Goal: Task Accomplishment & Management: Complete application form

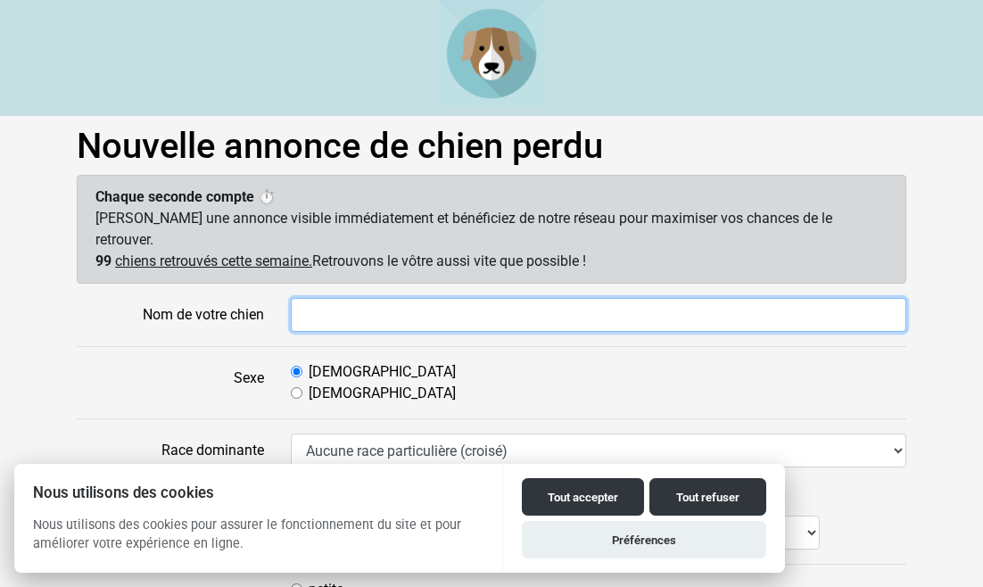
click at [327, 298] on input "Nom de votre chien" at bounding box center [598, 315] width 615 height 34
type input "Bosco"
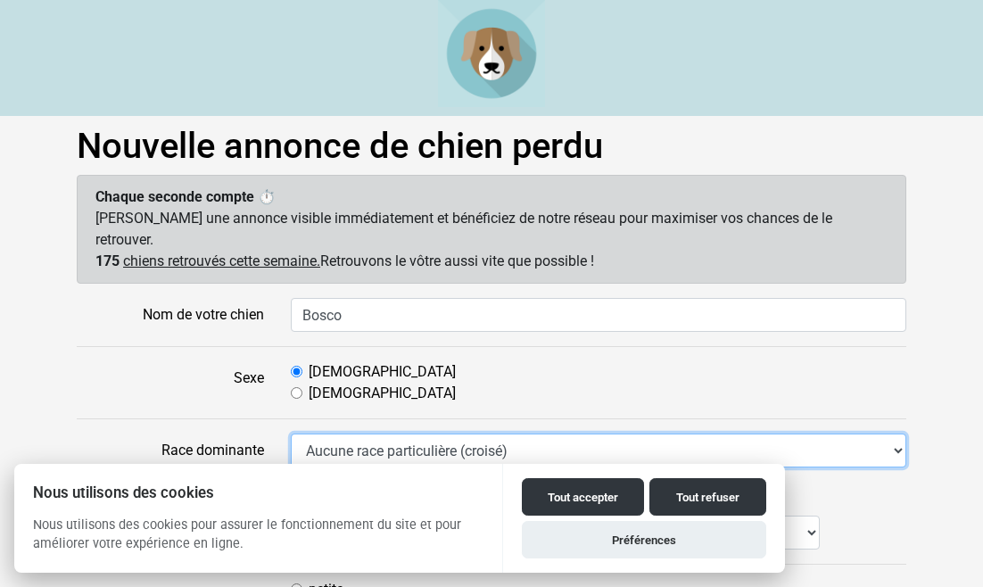
click at [895, 433] on select "Aucune race particulière (croisé) Affenpinscher Airedale Terrier Akita Akita Am…" at bounding box center [598, 450] width 615 height 34
click at [408, 433] on select "Aucune race particulière (croisé) Affenpinscher Airedale Terrier Akita Akita Am…" at bounding box center [598, 450] width 615 height 34
click at [291, 433] on select "Aucune race particulière (croisé) Affenpinscher Airedale Terrier Akita Akita Am…" at bounding box center [598, 450] width 615 height 34
click at [542, 433] on select "Aucune race particulière (croisé) Affenpinscher Airedale Terrier Akita Akita Am…" at bounding box center [598, 450] width 615 height 34
select select "97"
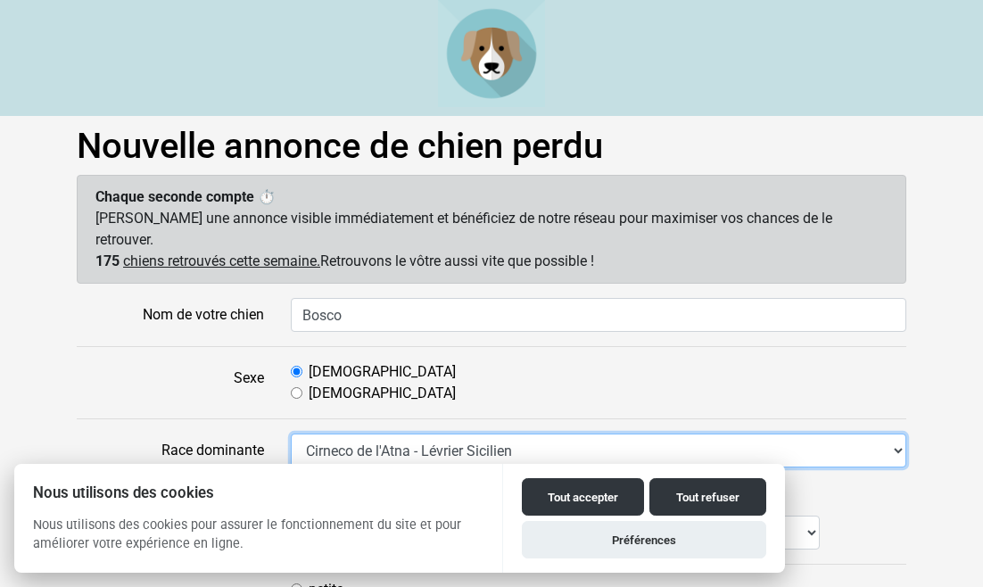
click at [291, 433] on select "Aucune race particulière (croisé) Affenpinscher Airedale Terrier Akita Akita Am…" at bounding box center [598, 450] width 615 height 34
click at [390, 433] on select "Aucune race particulière (croisé) Affenpinscher Airedale Terrier Akita Akita Am…" at bounding box center [598, 450] width 615 height 34
click at [291, 433] on select "Aucune race particulière (croisé) Affenpinscher Airedale Terrier Akita Akita Am…" at bounding box center [598, 450] width 615 height 34
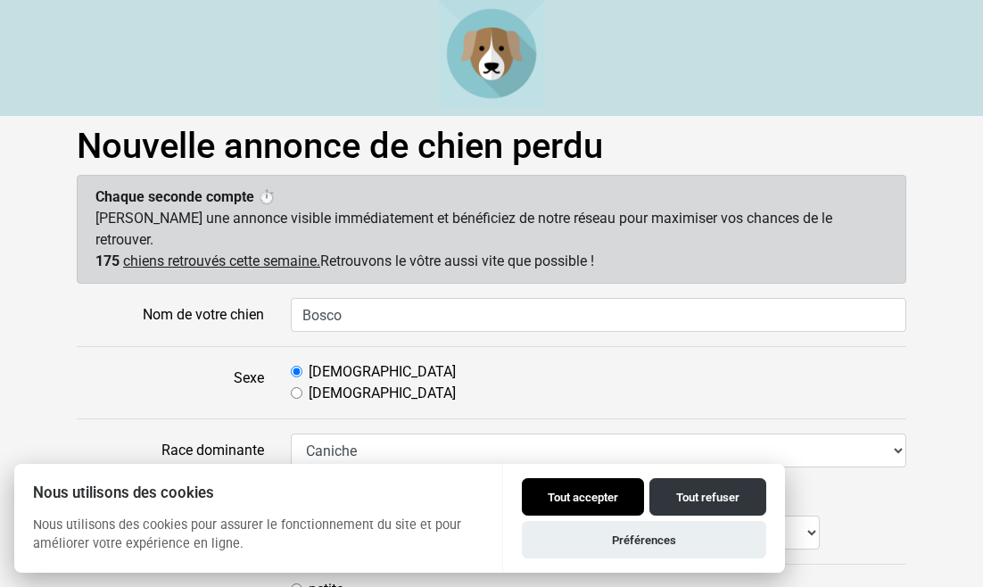
click at [583, 498] on button "Tout accepter" at bounding box center [583, 496] width 122 height 37
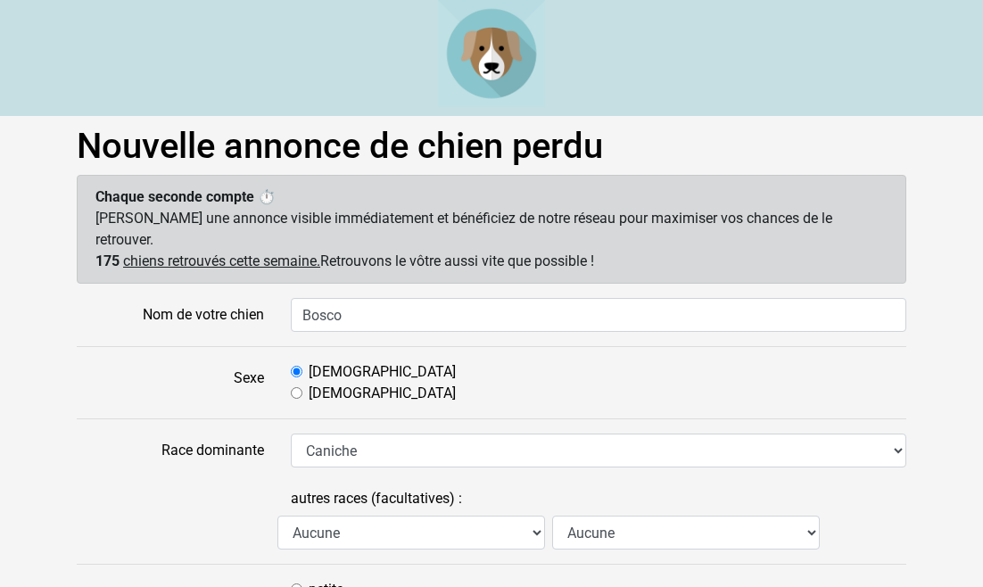
scroll to position [4, 0]
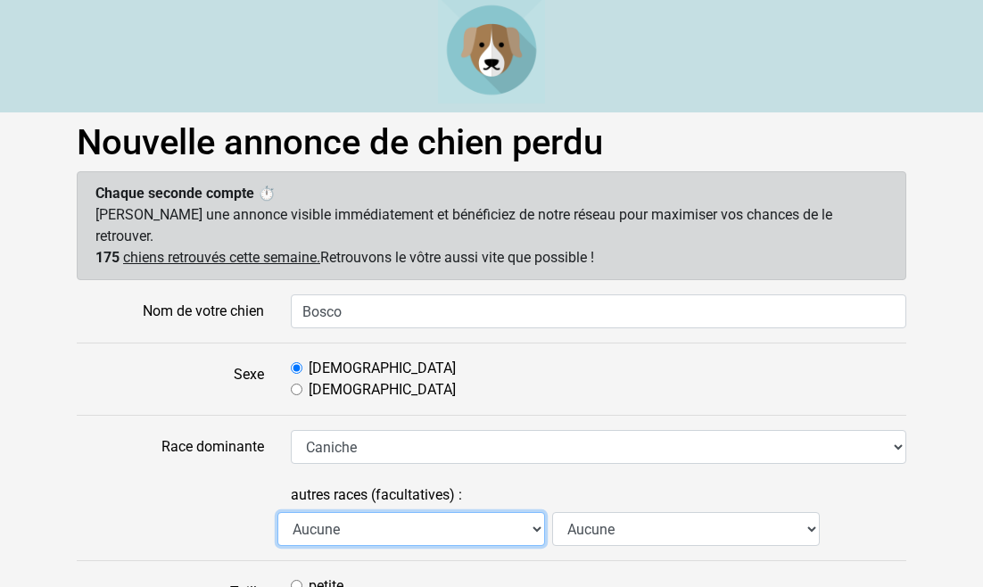
click at [538, 512] on select "Aucune Affenpinscher Airedale Terrier Akita Akita Américain Anglo Français de P…" at bounding box center [411, 529] width 268 height 34
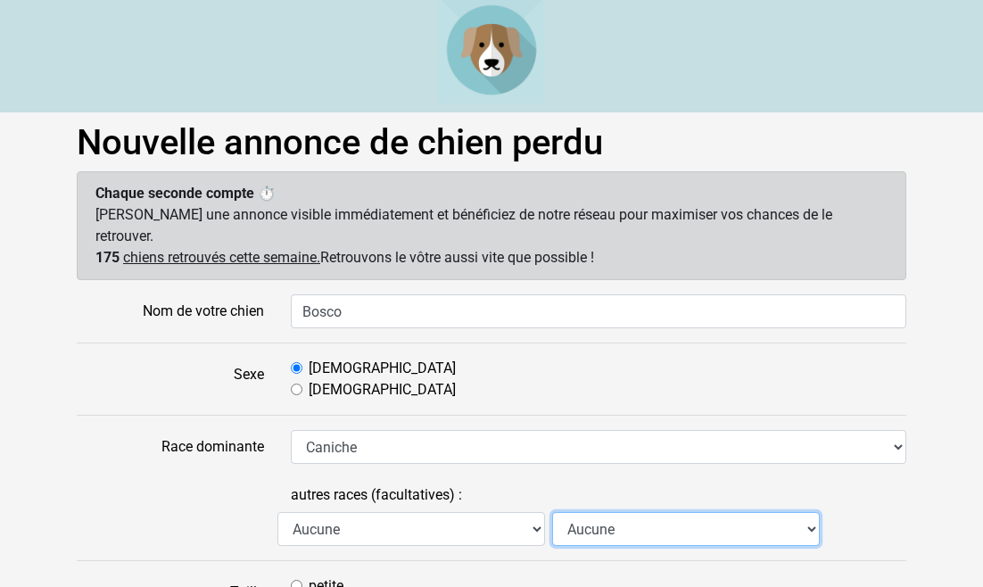
click at [812, 512] on select "Aucune Affenpinscher Airedale Terrier Akita Akita Américain Anglo Français de P…" at bounding box center [686, 529] width 268 height 34
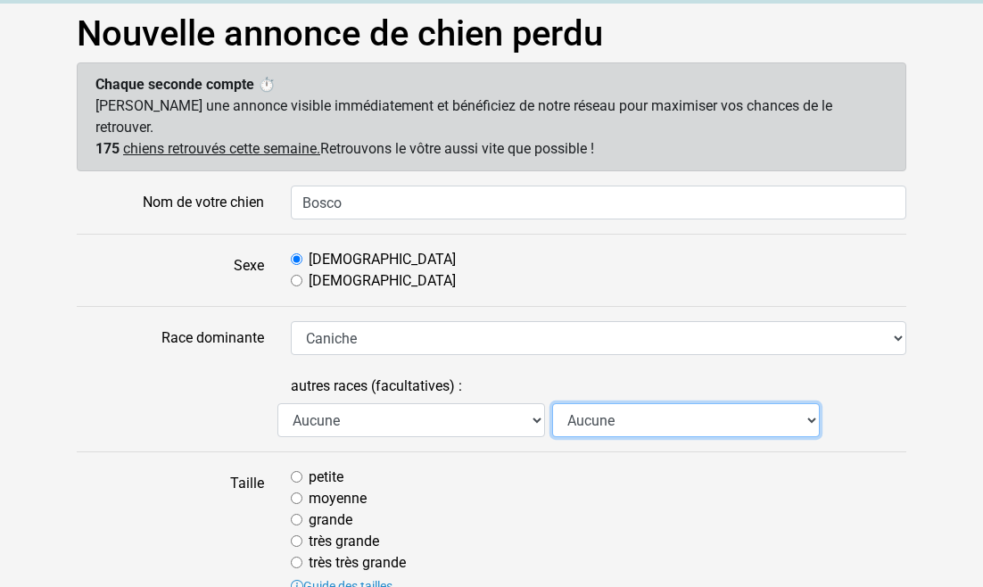
scroll to position [136, 0]
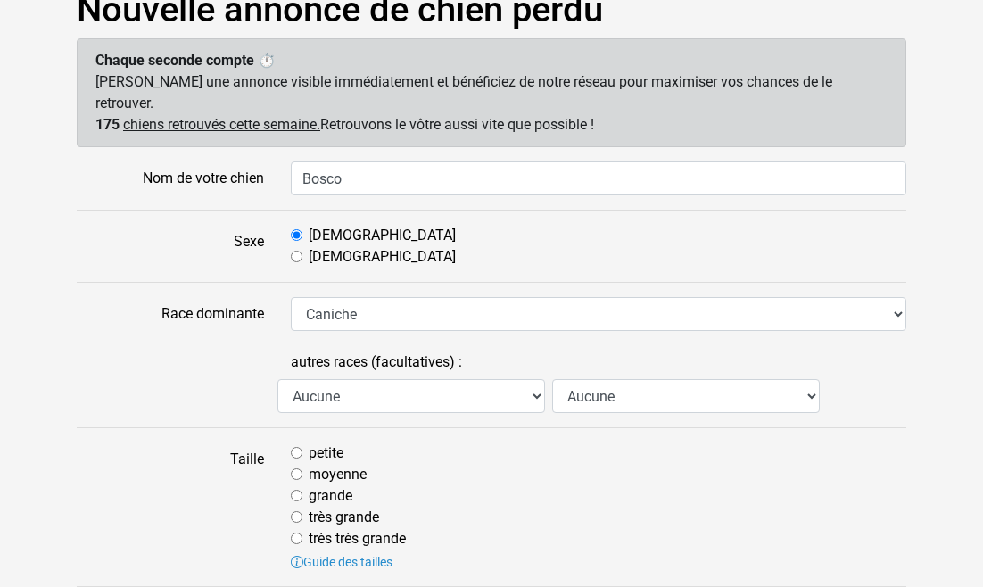
click at [302, 464] on div "moyenne" at bounding box center [598, 474] width 615 height 21
click at [294, 468] on input "moyenne" at bounding box center [297, 474] width 12 height 12
radio input "true"
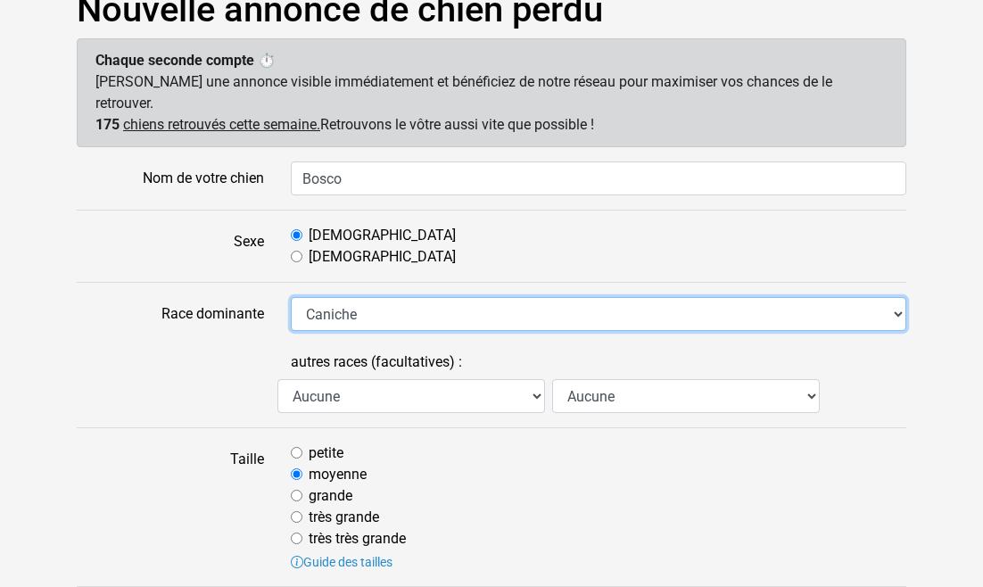
click at [369, 297] on select "Aucune race particulière (croisé) Affenpinscher Airedale Terrier Akita Akita Am…" at bounding box center [598, 314] width 615 height 34
click at [291, 297] on select "Aucune race particulière (croisé) Affenpinscher Airedale Terrier Akita Akita Am…" at bounding box center [598, 314] width 615 height 34
click at [311, 297] on select "Aucune race particulière (croisé) Affenpinscher Airedale Terrier Akita Akita Am…" at bounding box center [598, 314] width 615 height 34
click at [291, 297] on select "Aucune race particulière (croisé) Affenpinscher Airedale Terrier Akita Akita Am…" at bounding box center [598, 314] width 615 height 34
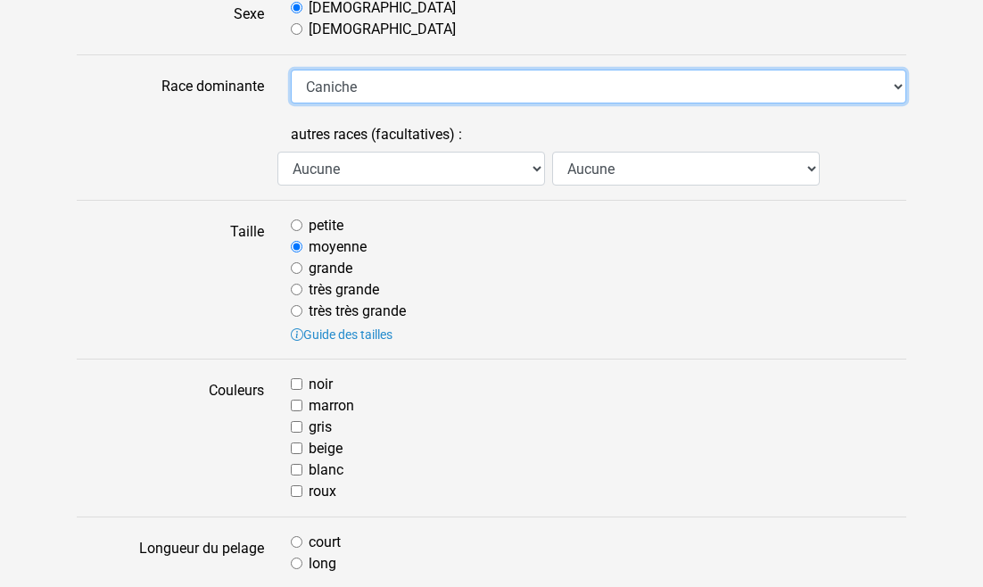
scroll to position [367, 0]
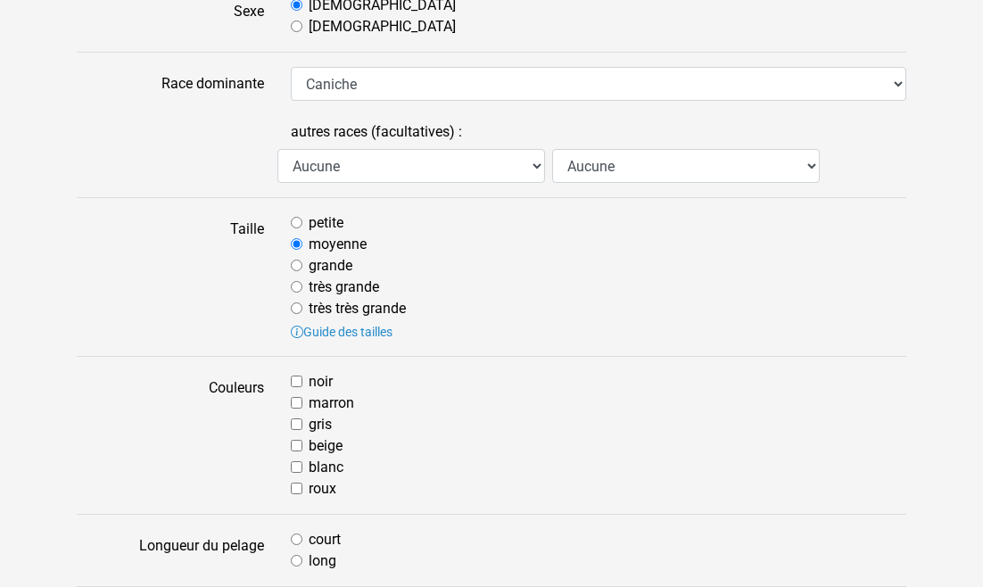
click at [301, 440] on input "beige" at bounding box center [297, 446] width 12 height 12
checkbox input "true"
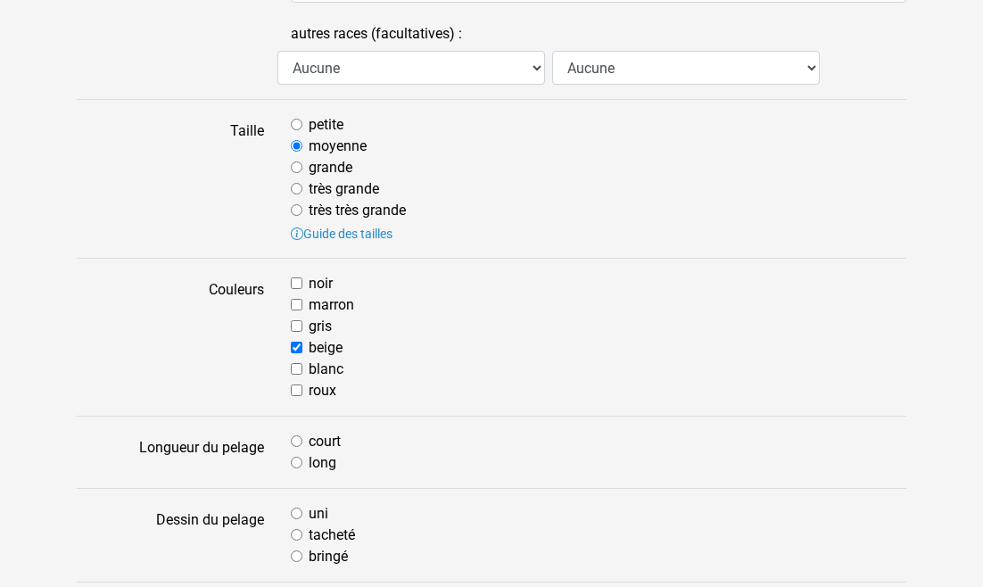
scroll to position [483, 0]
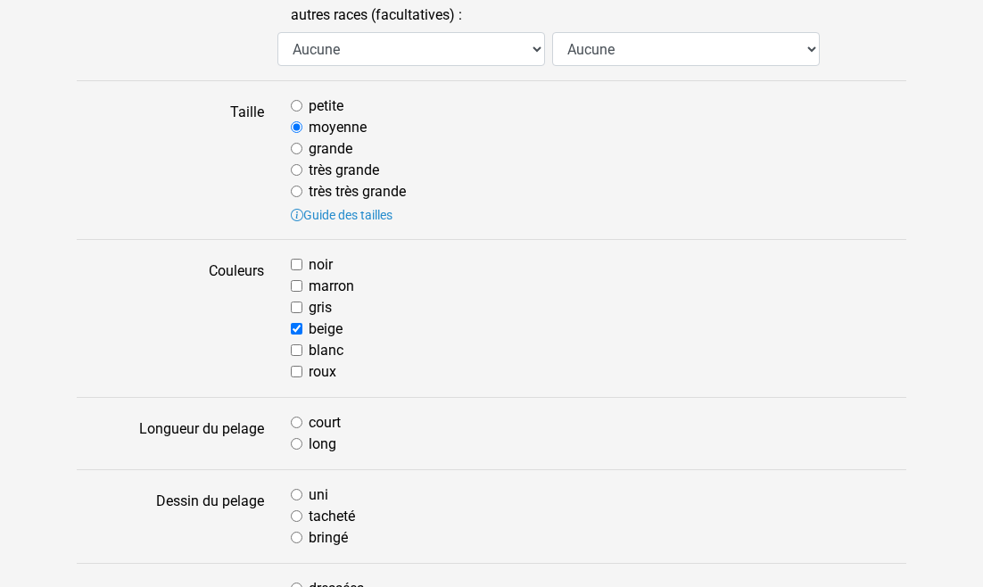
click at [294, 438] on input "long" at bounding box center [297, 444] width 12 height 12
radio input "true"
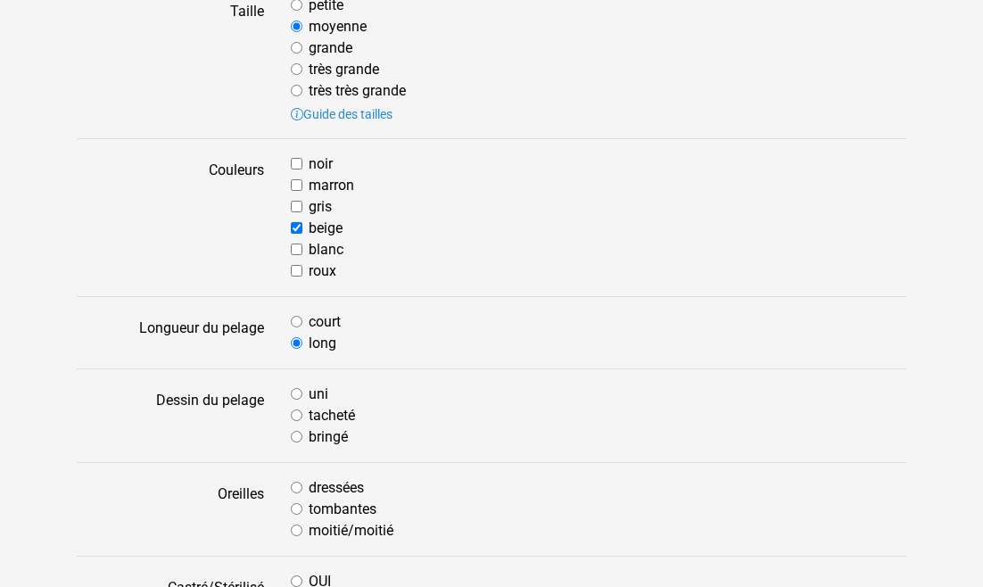
scroll to position [590, 0]
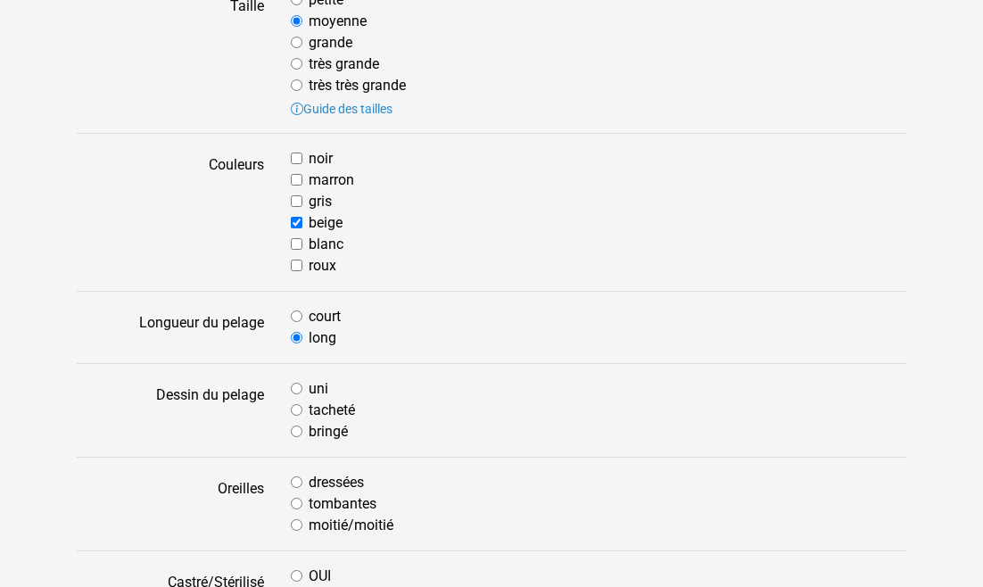
click at [297, 383] on input "uni" at bounding box center [297, 389] width 12 height 12
radio input "true"
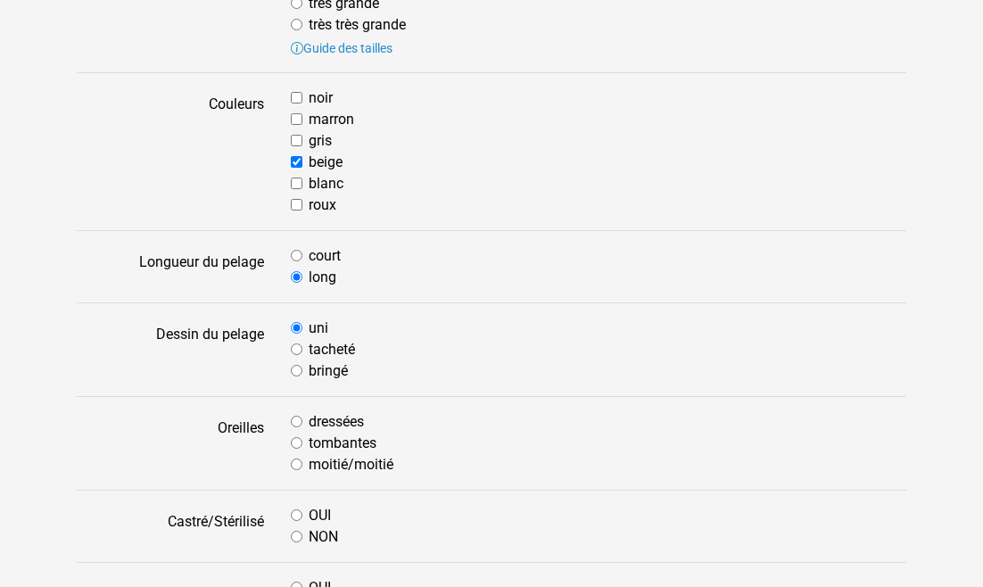
scroll to position [655, 0]
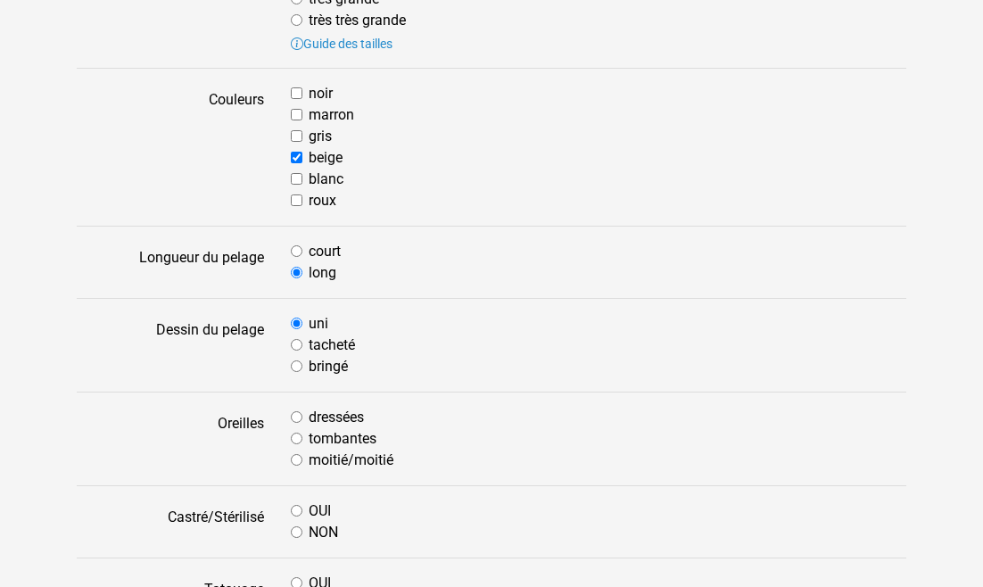
click at [293, 433] on input "tombantes" at bounding box center [297, 439] width 12 height 12
radio input "true"
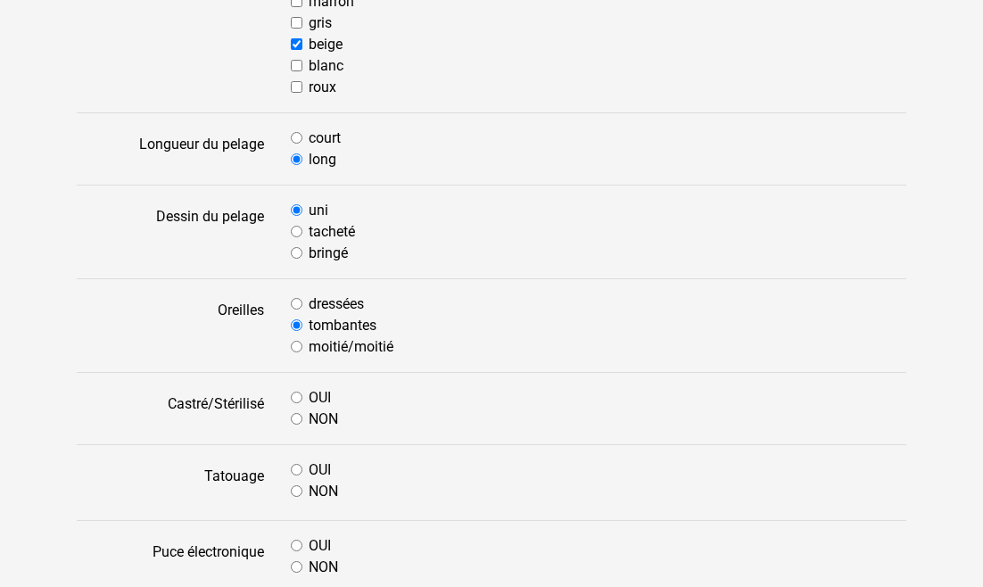
scroll to position [771, 0]
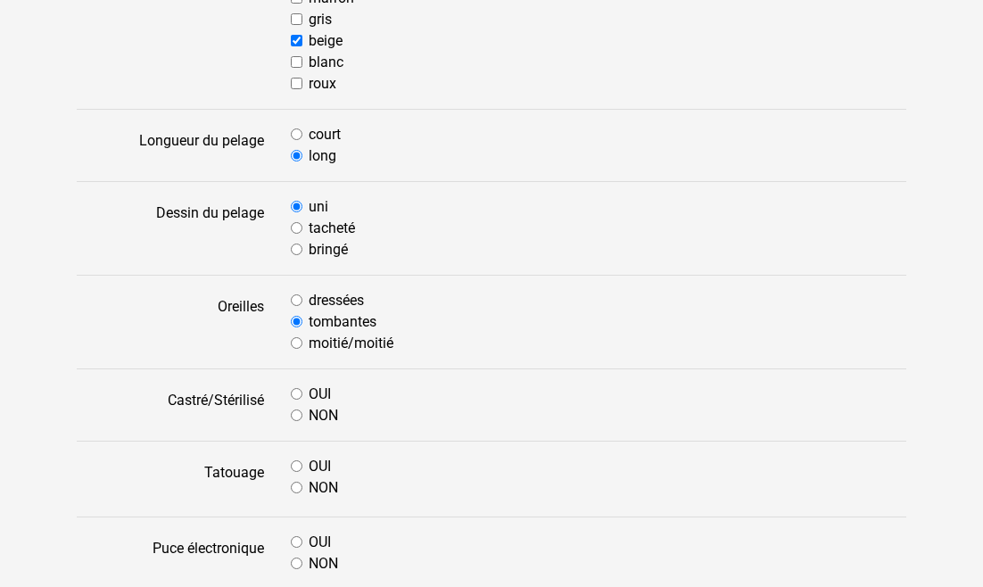
click at [292, 388] on input "OUI" at bounding box center [297, 394] width 12 height 12
radio input "true"
click at [293, 482] on input "NON" at bounding box center [297, 488] width 12 height 12
radio input "true"
click at [293, 536] on input "OUI" at bounding box center [297, 542] width 12 height 12
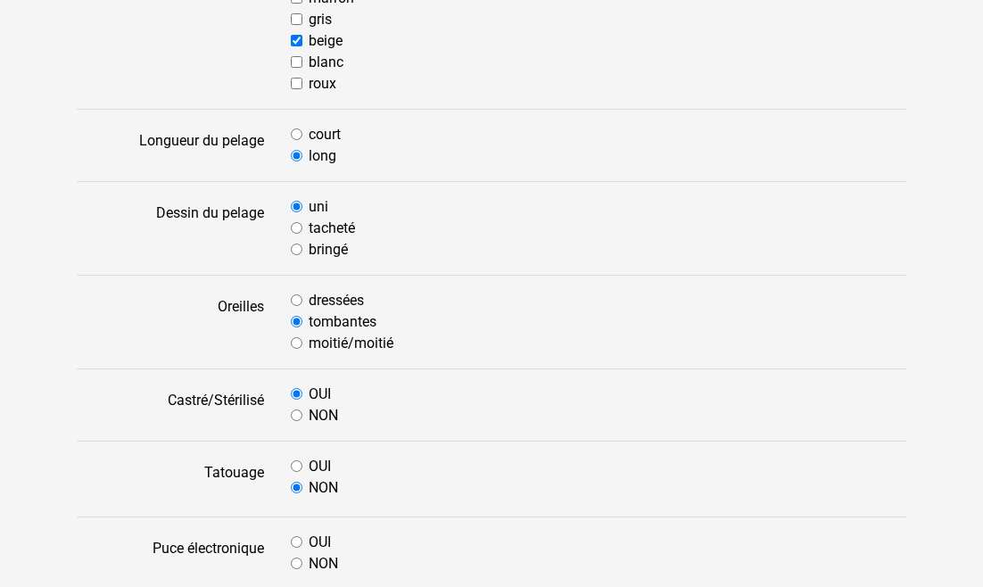
radio input "true"
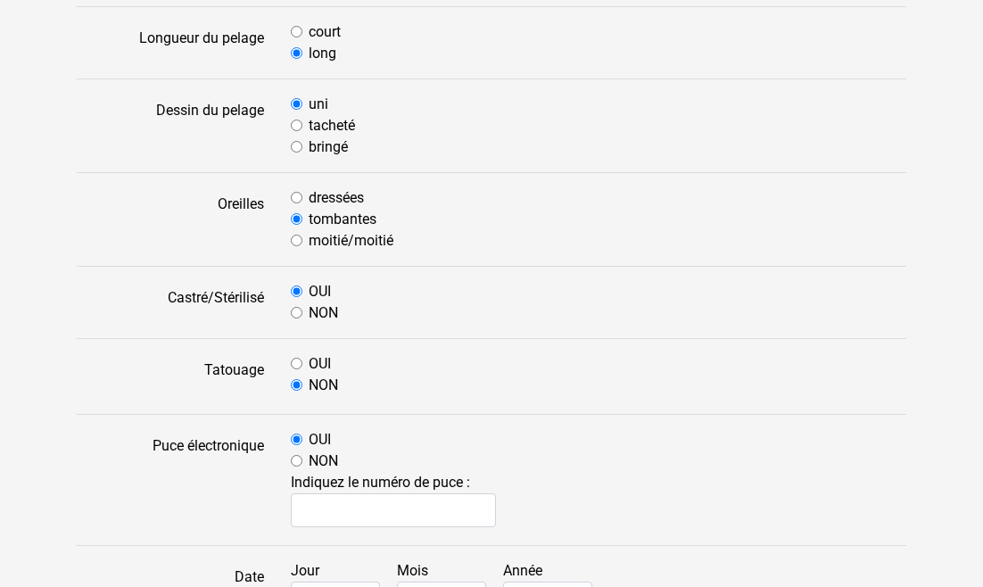
scroll to position [890, 0]
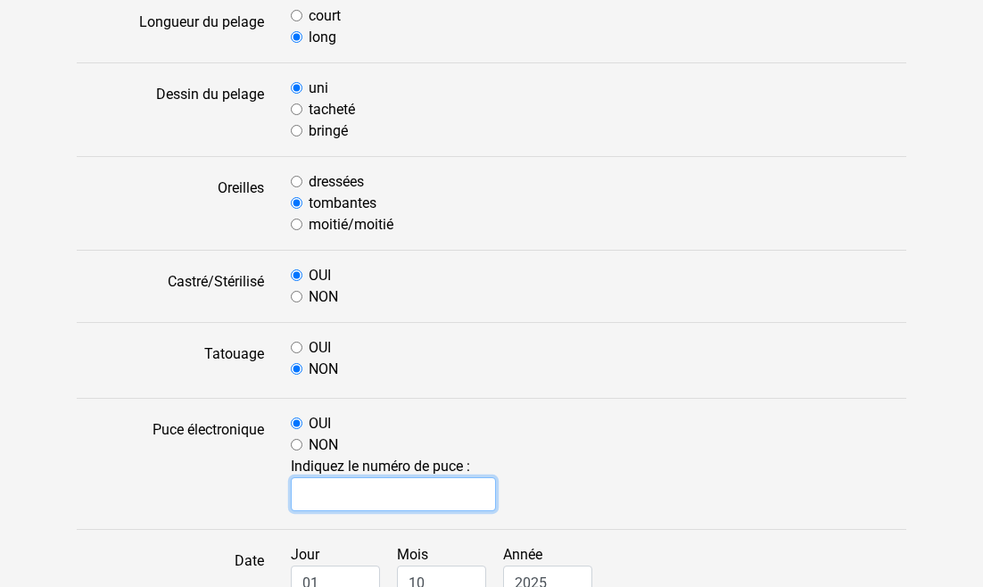
click at [302, 477] on input "text" at bounding box center [393, 494] width 205 height 34
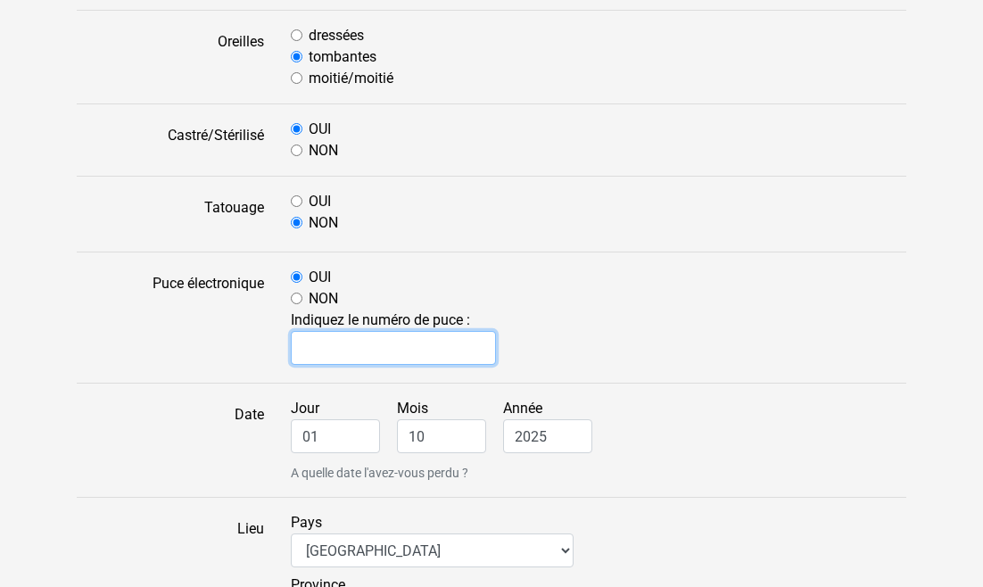
scroll to position [1040, 0]
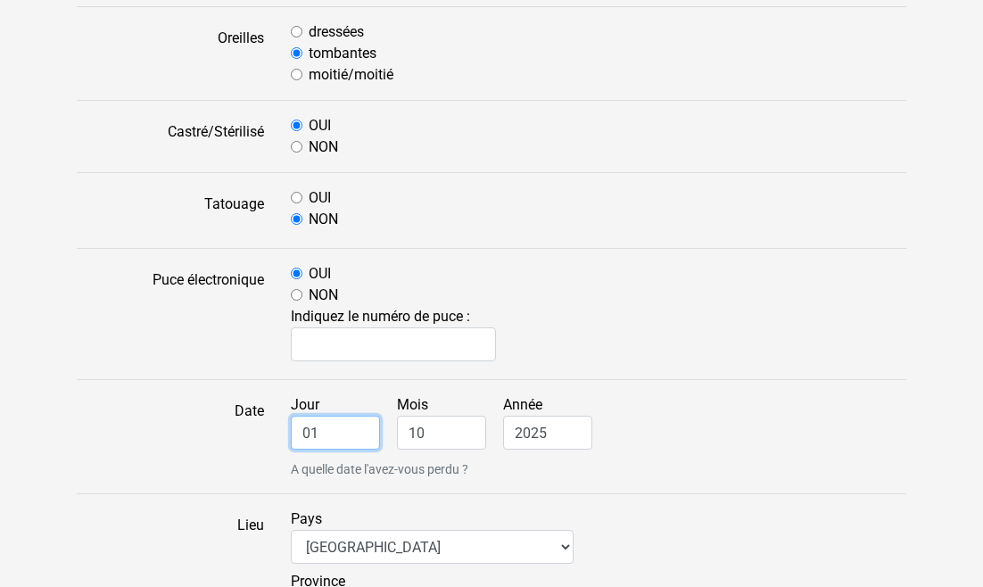
click at [334, 416] on input "01" at bounding box center [335, 433] width 89 height 34
type input "0"
type input "30"
click at [426, 416] on input "10" at bounding box center [441, 433] width 89 height 34
type input "1"
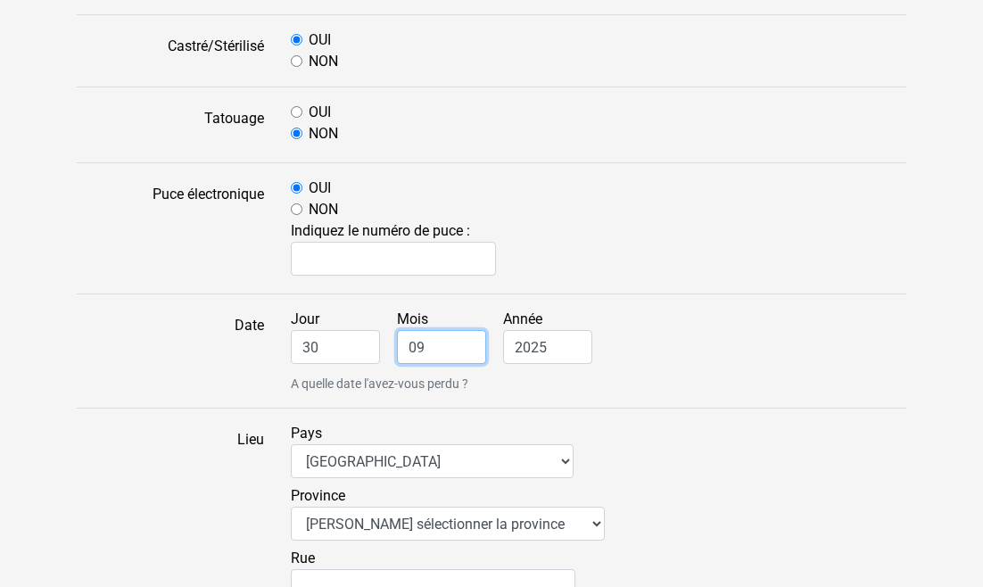
scroll to position [1143, 0]
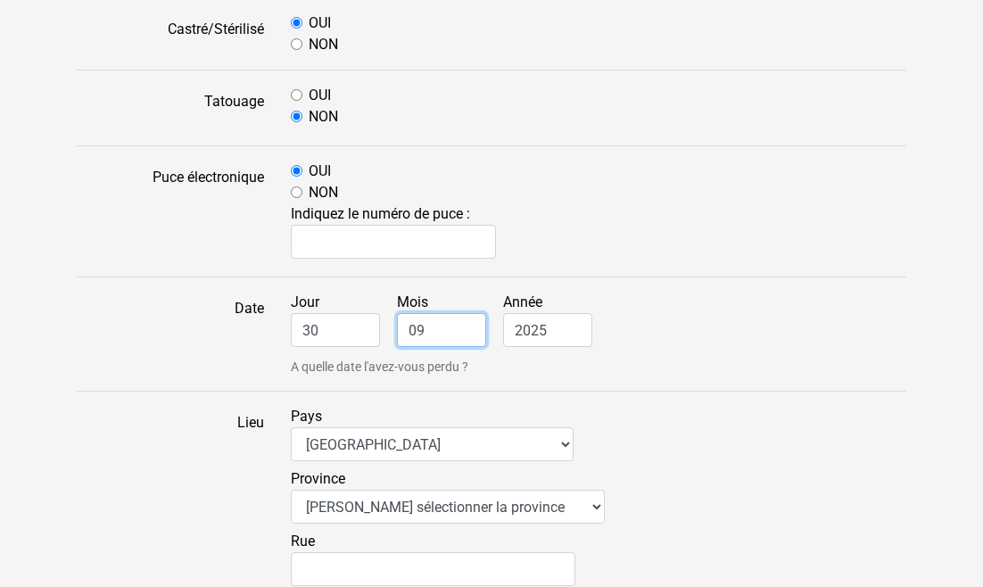
type input "09"
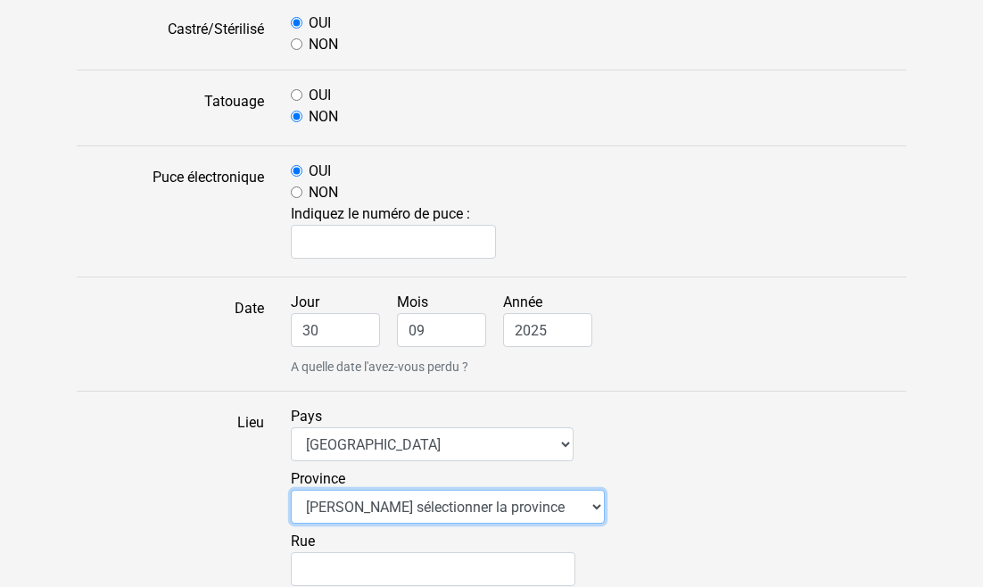
click at [530, 490] on select "Veuillez sélectionner la province AB - Alberta BC - Colombie-Britannique IPE - …" at bounding box center [448, 507] width 314 height 34
select select "qc"
click at [291, 490] on select "Veuillez sélectionner la province AB - Alberta BC - Colombie-Britannique IPE - …" at bounding box center [448, 507] width 314 height 34
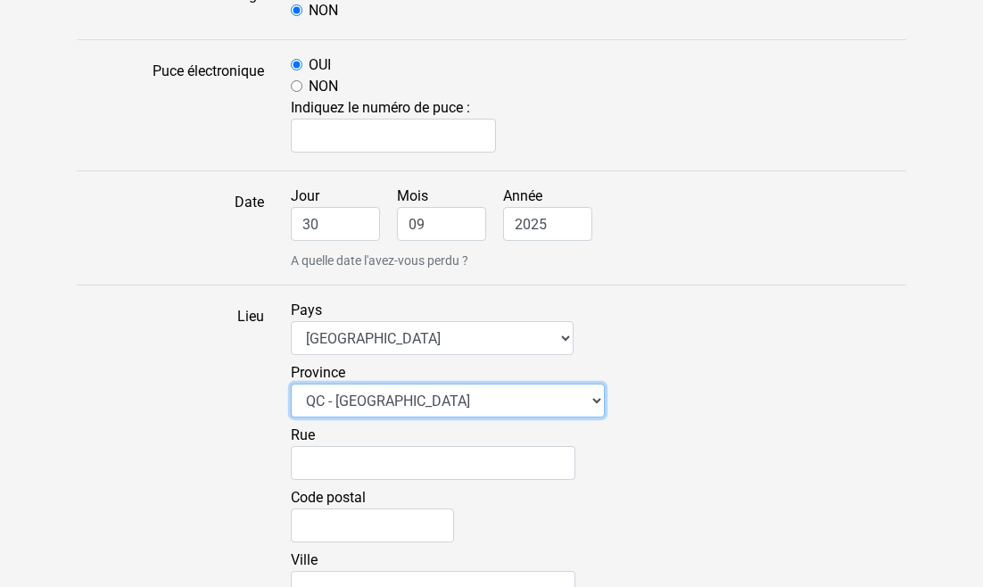
scroll to position [1263, 0]
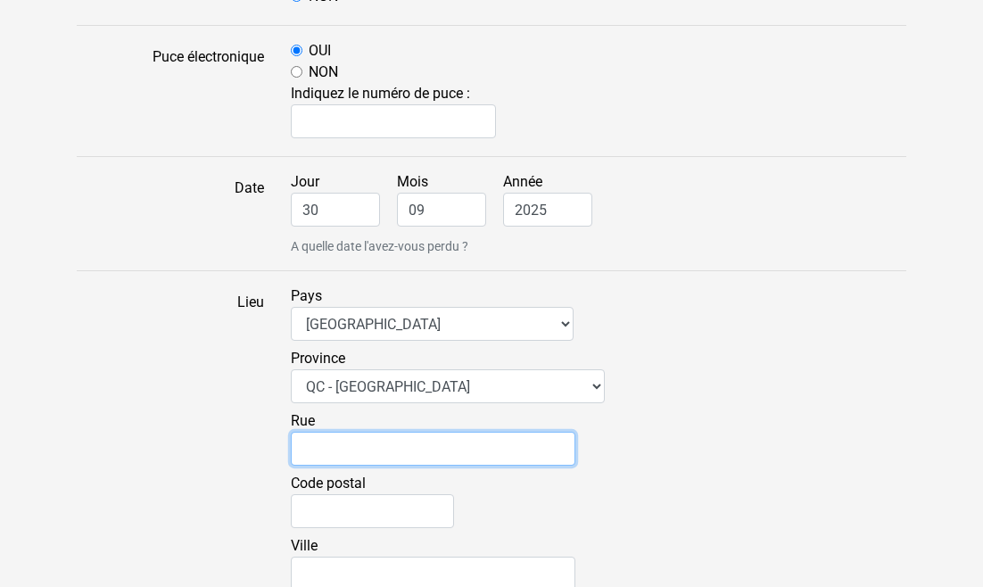
click at [307, 432] on input "Rue" at bounding box center [433, 449] width 285 height 34
type input "1894 chemin Lakeshore,"
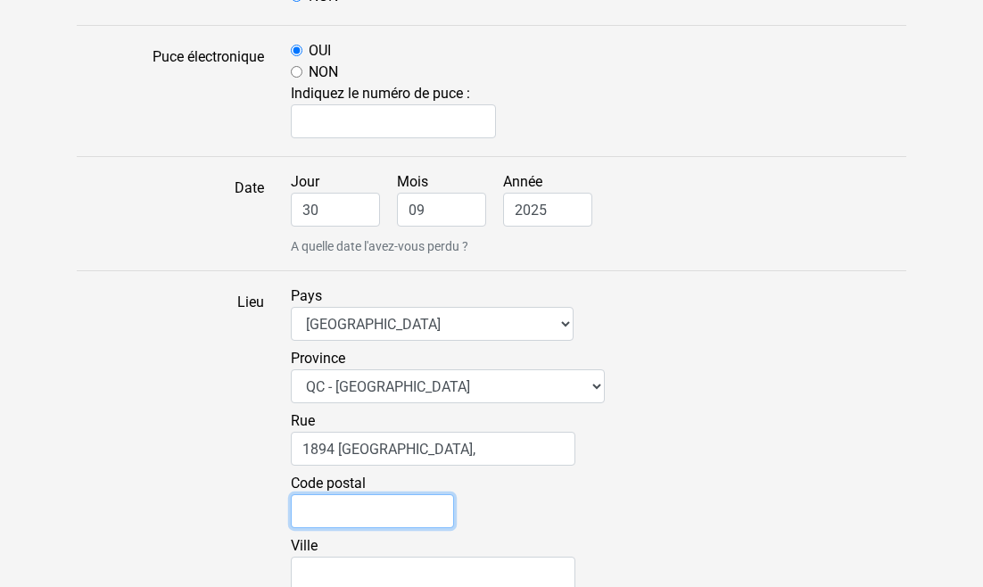
type input "J0J 1B0"
type input "Clarenceville"
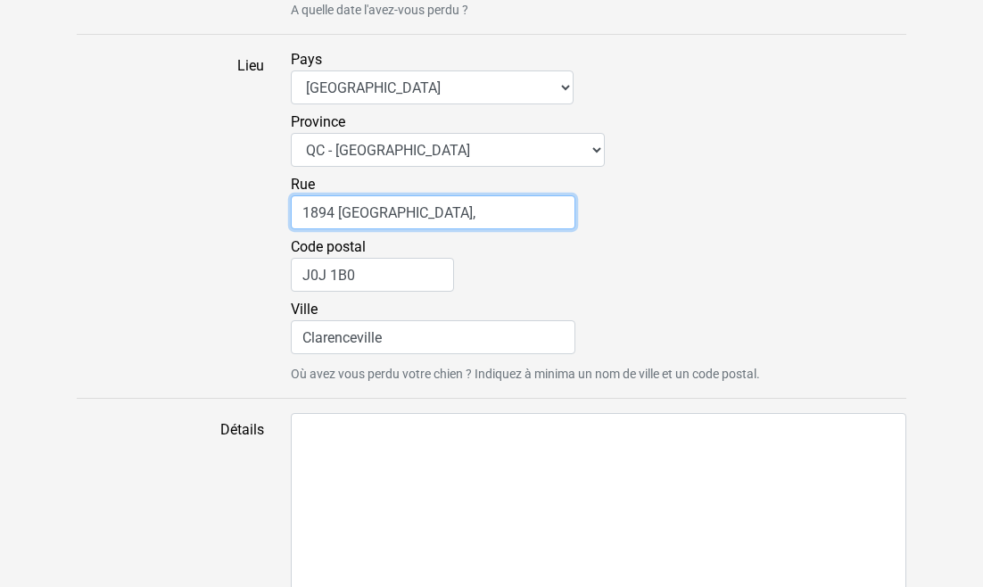
scroll to position [1506, 0]
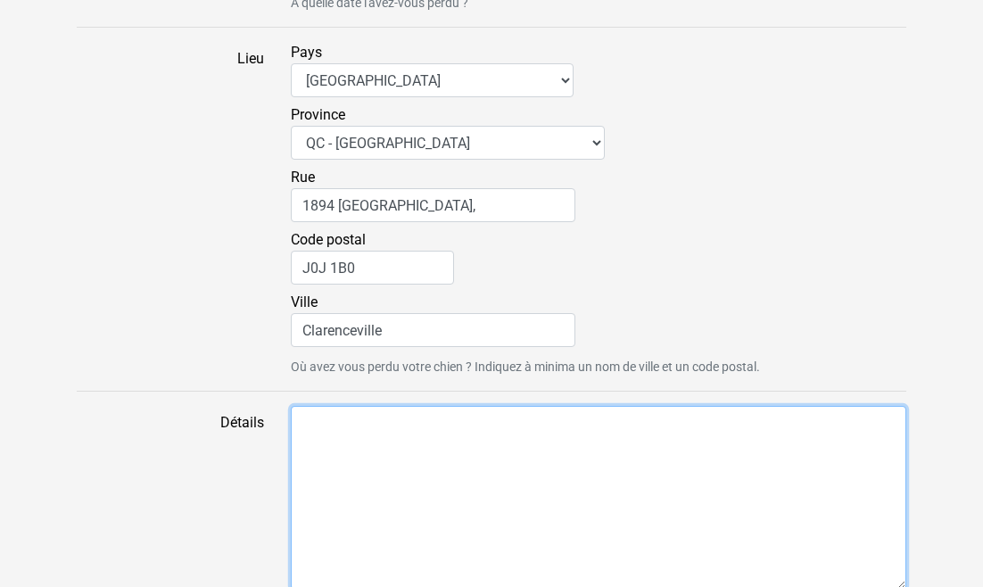
click at [323, 408] on textarea "Détails" at bounding box center [598, 498] width 615 height 184
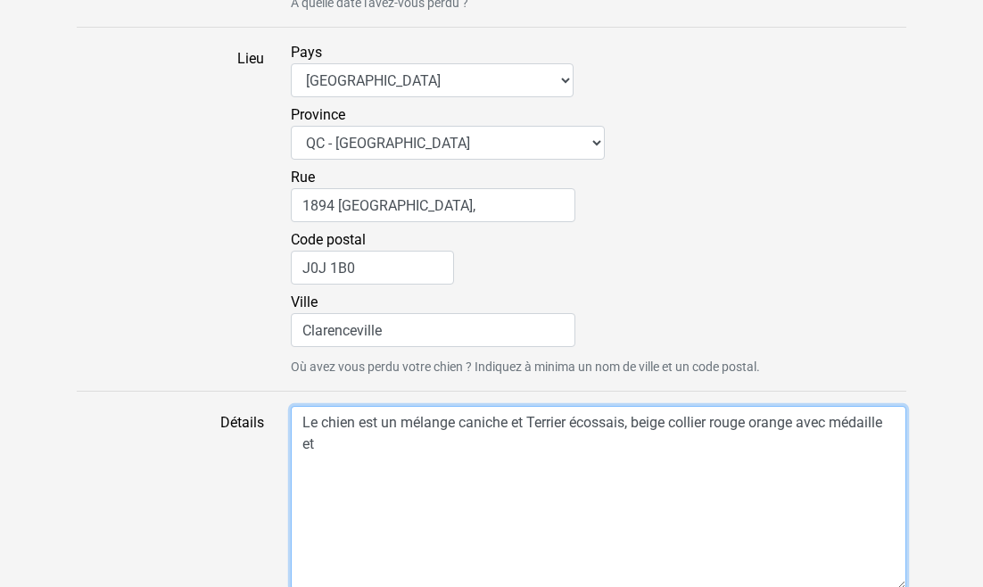
click at [887, 406] on textarea "Le chien est un mélange caniche et Terrier écossais, beige collier rouge orange…" at bounding box center [598, 498] width 615 height 184
click at [369, 421] on textarea "Le chien est un mélange caniche et Terrier écossais, beige collier rouge orange…" at bounding box center [598, 498] width 615 height 184
click at [379, 424] on textarea "Le chien est un mélange caniche et Terrier écossais, beige collier rouge orange…" at bounding box center [598, 498] width 615 height 184
click at [453, 422] on textarea "Le chien est un mélange caniche et Terrier écossais, beige collier rouge orange…" at bounding box center [598, 498] width 615 height 184
drag, startPoint x: 738, startPoint y: 425, endPoint x: 679, endPoint y: 426, distance: 59.8
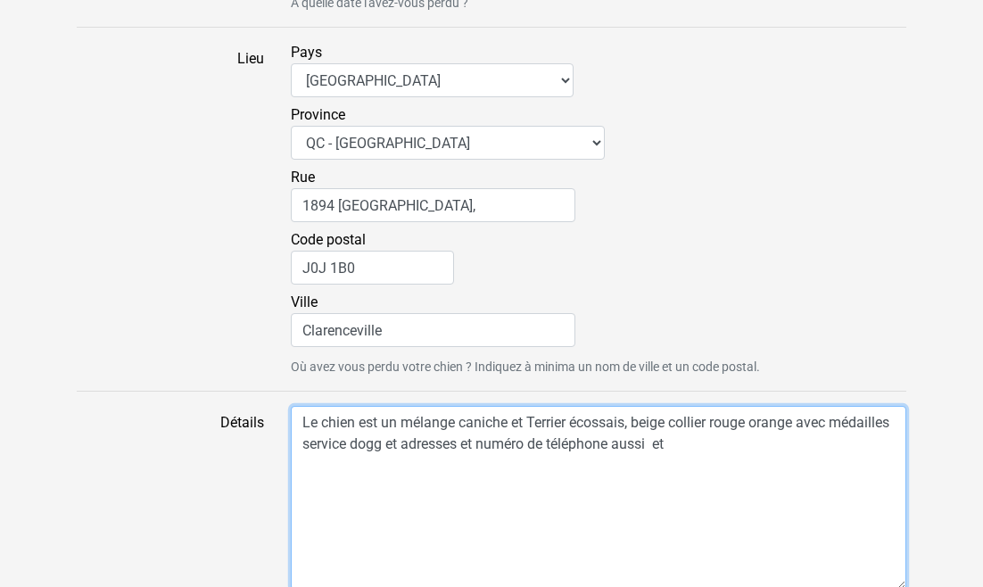
click at [679, 426] on textarea "Le chien est un mélange caniche et Terrier écossais, beige collier rouge orange…" at bounding box center [598, 498] width 615 height 184
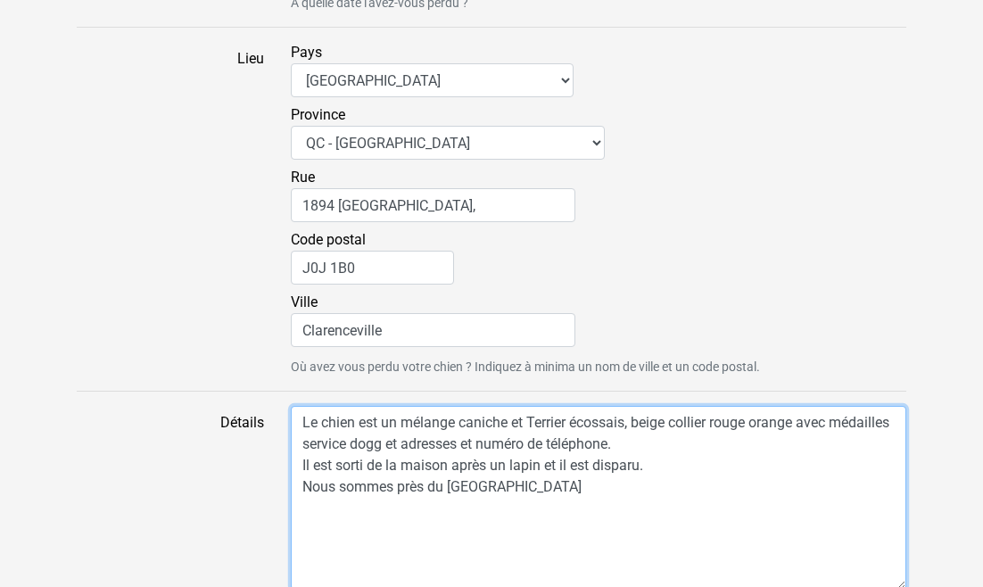
click at [670, 406] on textarea "Le chien est un mélange caniche et Terrier écossais, beige collier rouge orange…" at bounding box center [598, 498] width 615 height 184
click at [528, 424] on textarea "Le chien est un mélange caniche et Terrier écossais, beige, frisé, poil semi-lo…" at bounding box center [598, 498] width 615 height 184
click at [602, 423] on textarea "Le chien est un mélange caniche et Terrier écossais, beige, frisé, poil semi-lo…" at bounding box center [598, 498] width 615 height 184
click at [609, 422] on textarea "Le chien est un mélange caniche et Terrier écossais, beige, frisé, poil semi-lo…" at bounding box center [598, 498] width 615 height 184
click at [686, 425] on textarea "Le chien est un mélange caniche et Terrier écossais, beige, frisé, poil semi-lo…" at bounding box center [598, 498] width 615 height 184
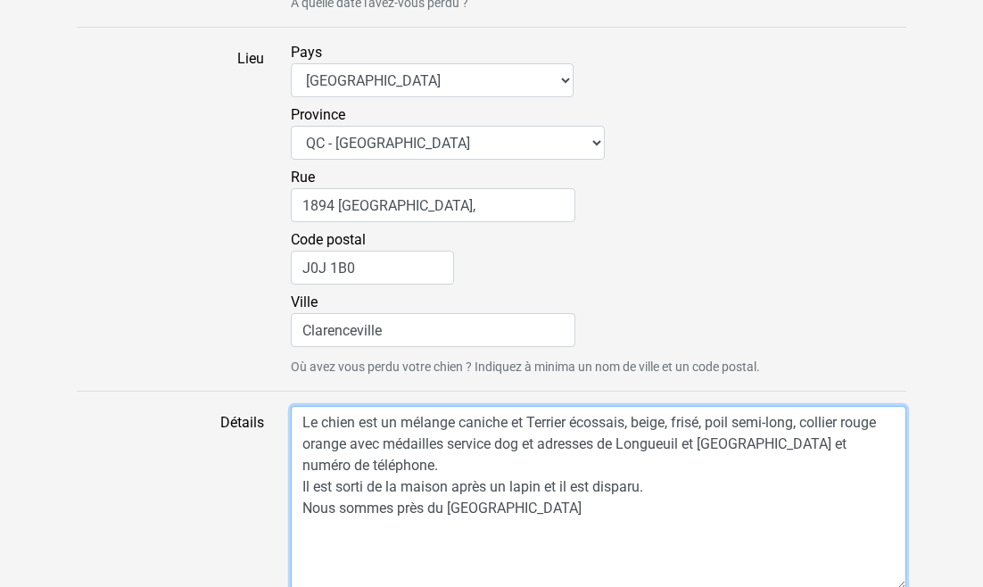
click at [302, 488] on textarea "Le chien est un mélange caniche et Terrier écossais, beige, frisé, poil semi-lo…" at bounding box center [598, 498] width 615 height 184
click at [892, 466] on textarea "Le chien est un mélange caniche et Terrier écossais, beige, frisé, poil semi-lo…" at bounding box center [598, 498] width 615 height 184
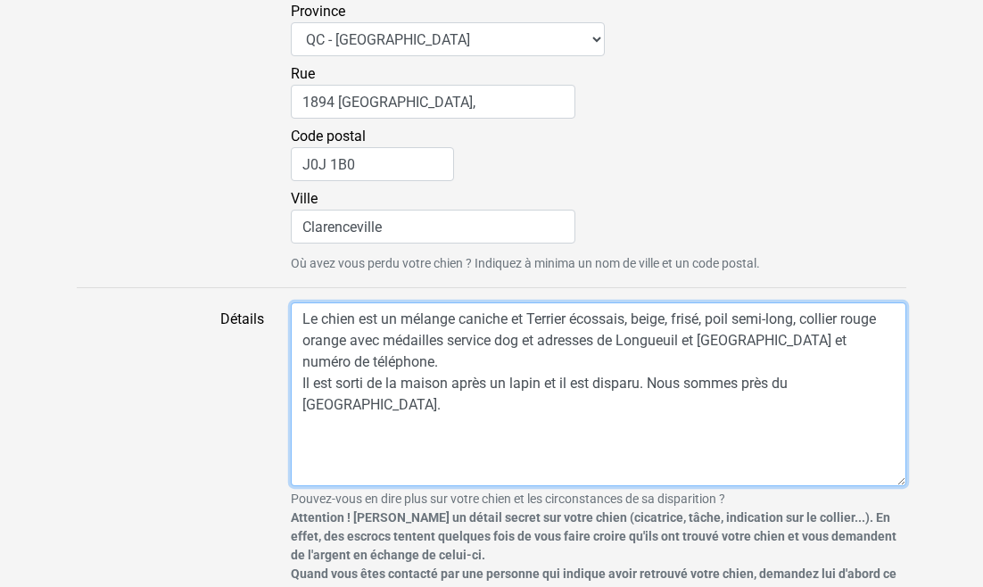
scroll to position [1630, 0]
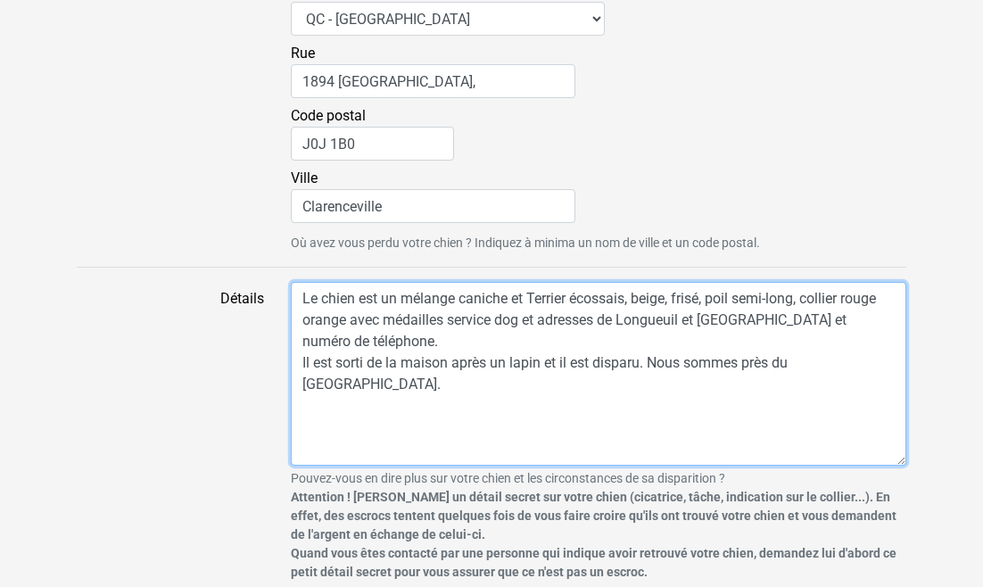
click at [807, 282] on textarea "Le chien est un mélange caniche et Terrier écossais, beige, frisé, poil semi-lo…" at bounding box center [598, 374] width 615 height 184
click at [453, 298] on textarea "Le chien est un mélange caniche et Terrier écossais, beige, frisé, poil semi-lo…" at bounding box center [598, 374] width 615 height 184
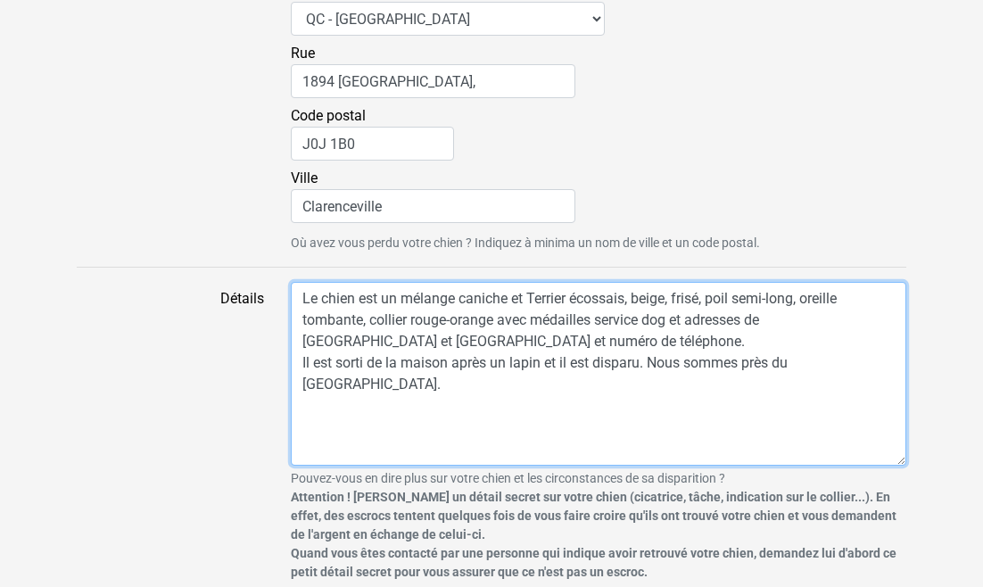
drag, startPoint x: 490, startPoint y: 342, endPoint x: 454, endPoint y: 344, distance: 35.7
click at [454, 344] on textarea "Le chien est un mélange caniche et Terrier écossais, beige, frisé, poil semi-lo…" at bounding box center [598, 374] width 615 height 184
click at [727, 341] on textarea "Le chien est un mélange caniche et Terrier écossais, beige, frisé, poil semi-lo…" at bounding box center [598, 374] width 615 height 184
click at [771, 342] on textarea "Le chien est un mélange caniche et Terrier écossais, beige, frisé, poil semi-lo…" at bounding box center [598, 374] width 615 height 184
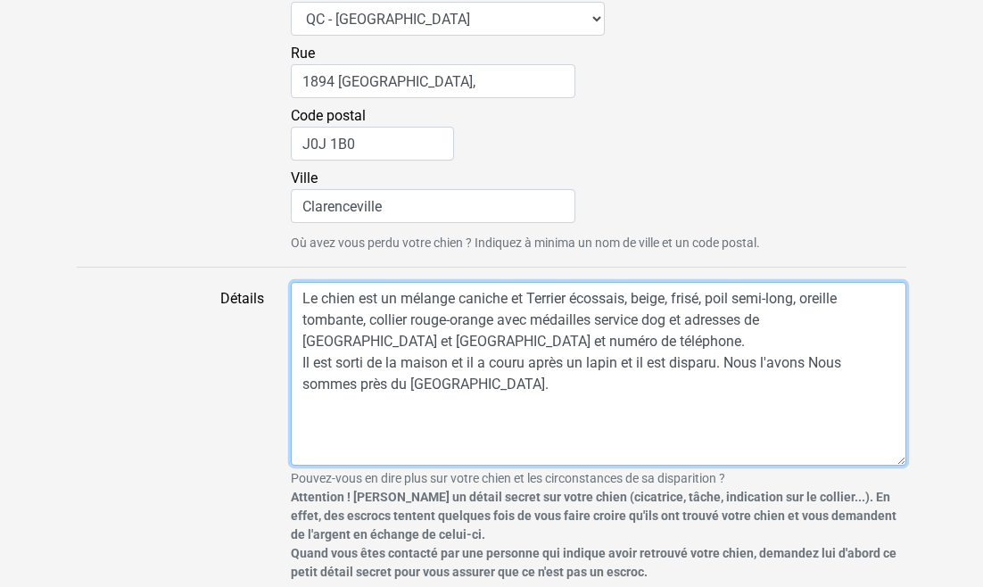
click at [807, 342] on textarea "Le chien est un mélange caniche et Terrier écossais, beige, frisé, poil semi-lo…" at bounding box center [598, 374] width 615 height 184
click at [485, 342] on textarea "Le chien est un mélange caniche et Terrier écossais, beige, frisé, poil semi-lo…" at bounding box center [598, 374] width 615 height 184
click at [807, 342] on textarea "Le chien est un mélange caniche et Terrier écossais, beige, frisé, poil semi-lo…" at bounding box center [598, 374] width 615 height 184
drag, startPoint x: 566, startPoint y: 342, endPoint x: 533, endPoint y: 342, distance: 33.0
click at [533, 342] on textarea "Le chien est un mélange caniche et Terrier écossais, beige, frisé, poil semi-lo…" at bounding box center [598, 374] width 615 height 184
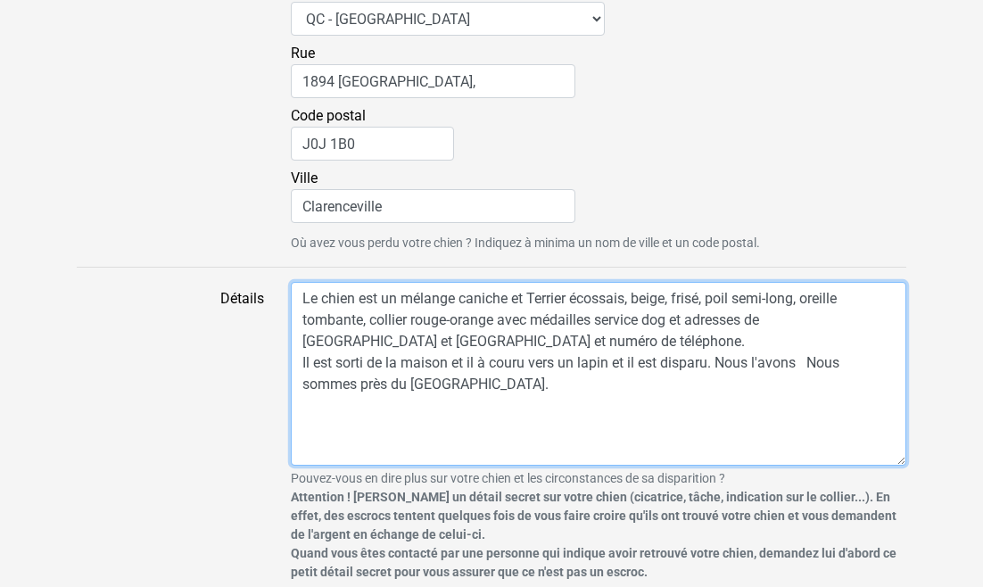
click at [799, 342] on textarea "Le chien est un mélange caniche et Terrier écossais, beige, frisé, poil semi-lo…" at bounding box center [598, 374] width 615 height 184
click at [476, 365] on textarea "Le chien est un mélange caniche et Terrier écossais, beige, frisé, poil semi-lo…" at bounding box center [598, 374] width 615 height 184
drag, startPoint x: 561, startPoint y: 364, endPoint x: 508, endPoint y: 364, distance: 52.6
click at [508, 364] on textarea "Le chien est un mélange caniche et Terrier écossais, beige, frisé, poil semi-lo…" at bounding box center [598, 374] width 615 height 184
click at [614, 360] on textarea "Le chien est un mélange caniche et Terrier écossais, beige, frisé, poil semi-lo…" at bounding box center [598, 374] width 615 height 184
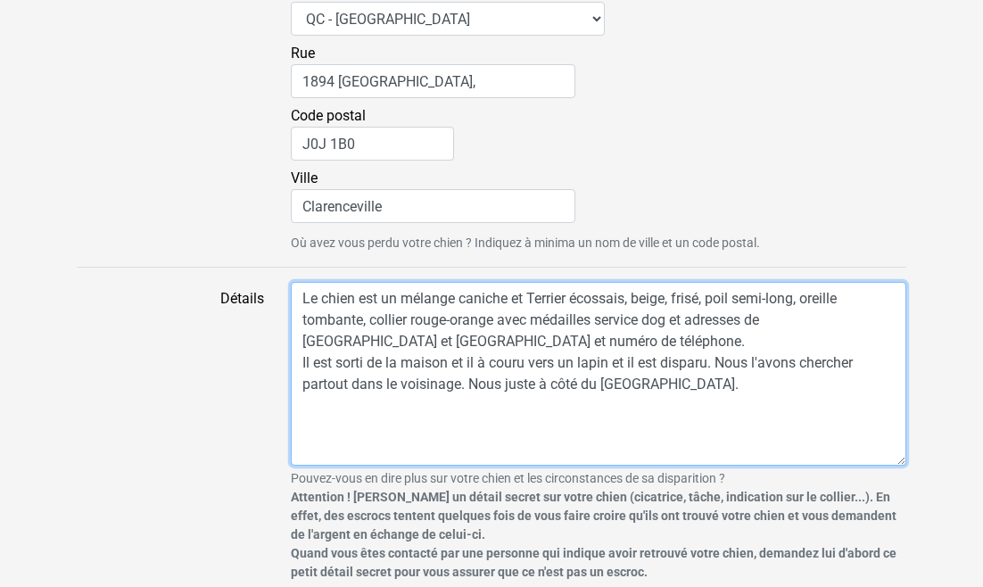
click at [371, 298] on textarea "Le chien est un mélange caniche et Terrier écossais, beige, frisé, poil semi-lo…" at bounding box center [598, 374] width 615 height 184
click at [507, 364] on textarea "Le chien est un mélange caniche et Terrier écossais, beige, frisé, poil semi-lo…" at bounding box center [598, 374] width 615 height 184
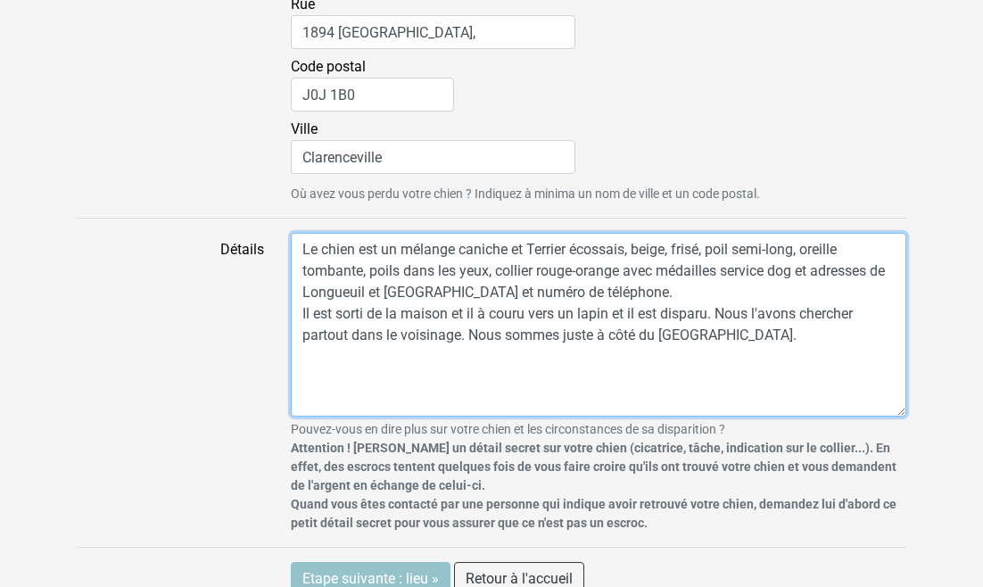
scroll to position [1681, 0]
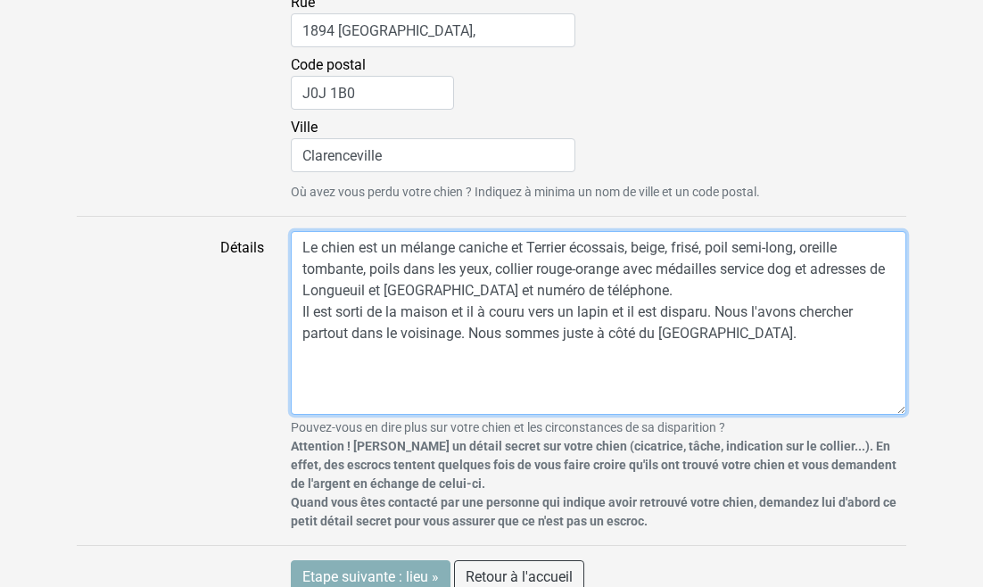
type textarea "Le chien est un mélange caniche et Terrier écossais, beige, frisé, poil semi-lo…"
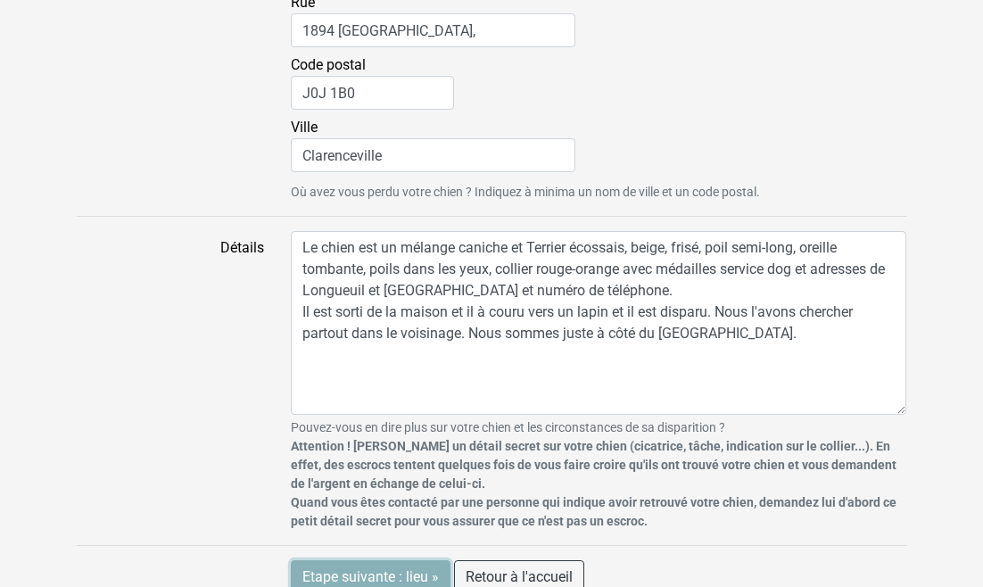
click at [376, 560] on input "Etape suivante : lieu »" at bounding box center [371, 577] width 160 height 34
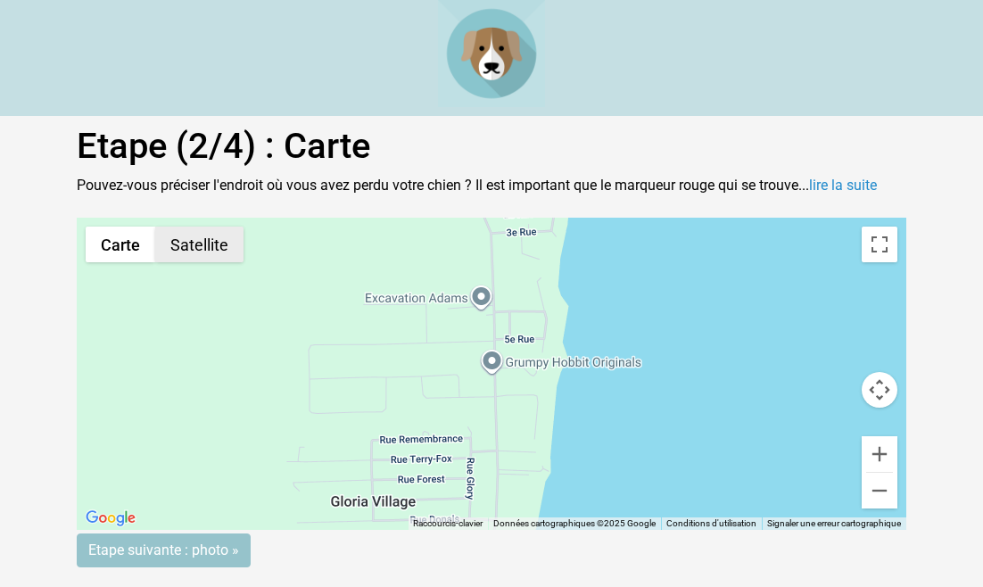
click at [202, 243] on button "Satellite" at bounding box center [199, 245] width 88 height 36
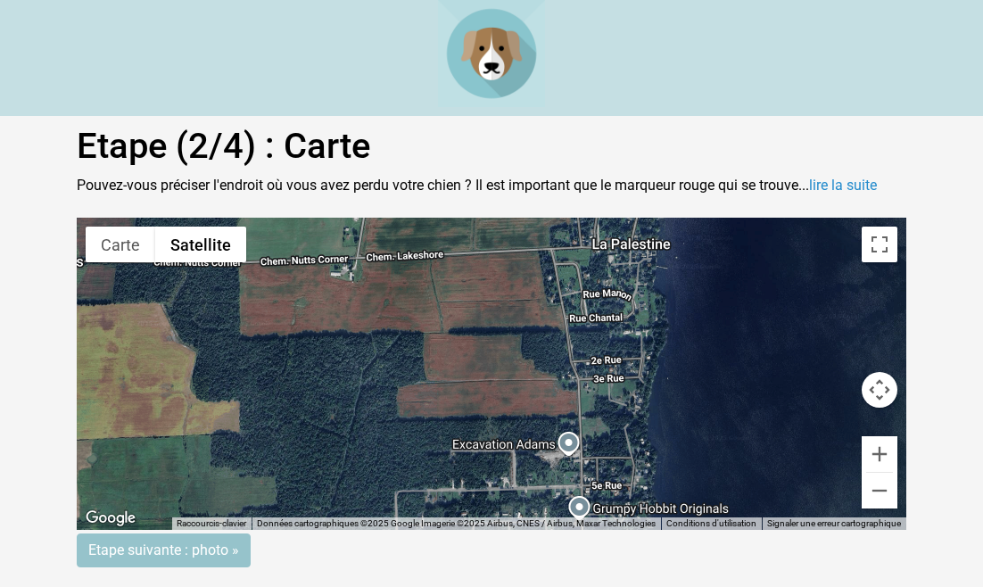
drag, startPoint x: 429, startPoint y: 395, endPoint x: 516, endPoint y: 544, distance: 172.7
click at [516, 544] on form "← Déplacer vers la gauche → Déplacer vers la droite ↑ Déplacer vers le haut ↓ D…" at bounding box center [491, 393] width 829 height 350
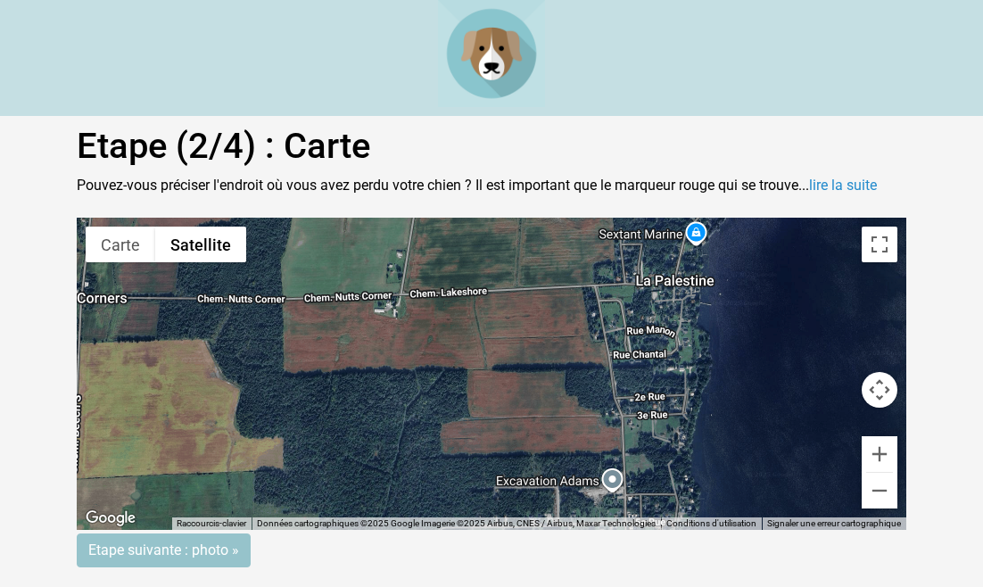
drag, startPoint x: 534, startPoint y: 283, endPoint x: 578, endPoint y: 321, distance: 58.1
click at [578, 321] on div "Pour activer le glissement du marqueur avec le clavier, appuyez sur Alt+Entrée.…" at bounding box center [491, 374] width 829 height 312
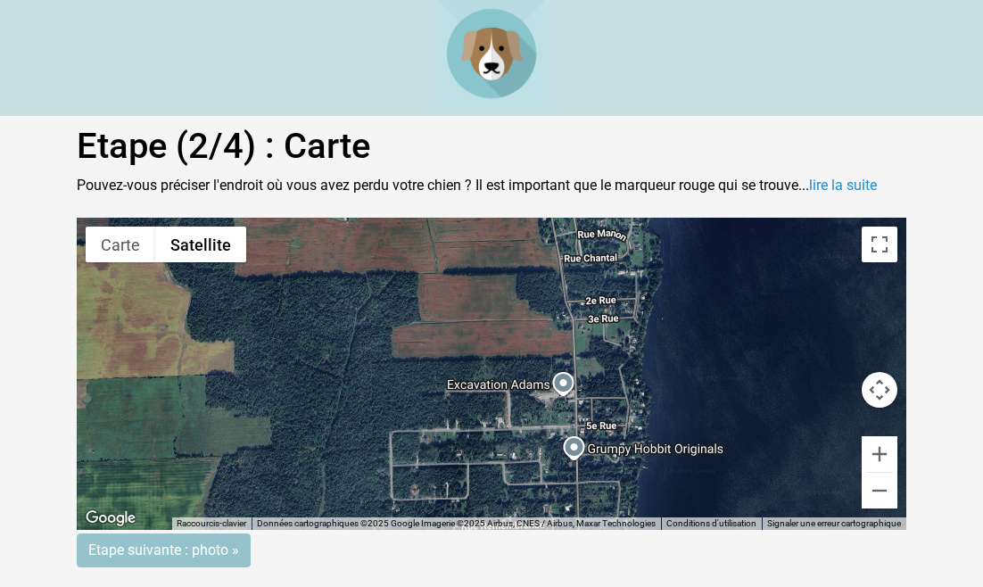
drag, startPoint x: 565, startPoint y: 307, endPoint x: 515, endPoint y: 210, distance: 108.9
click at [515, 210] on div "Etape (2/4) : Carte Pouvez-vous préciser l'endroit où vous avez perdu votre chi…" at bounding box center [491, 548] width 856 height 847
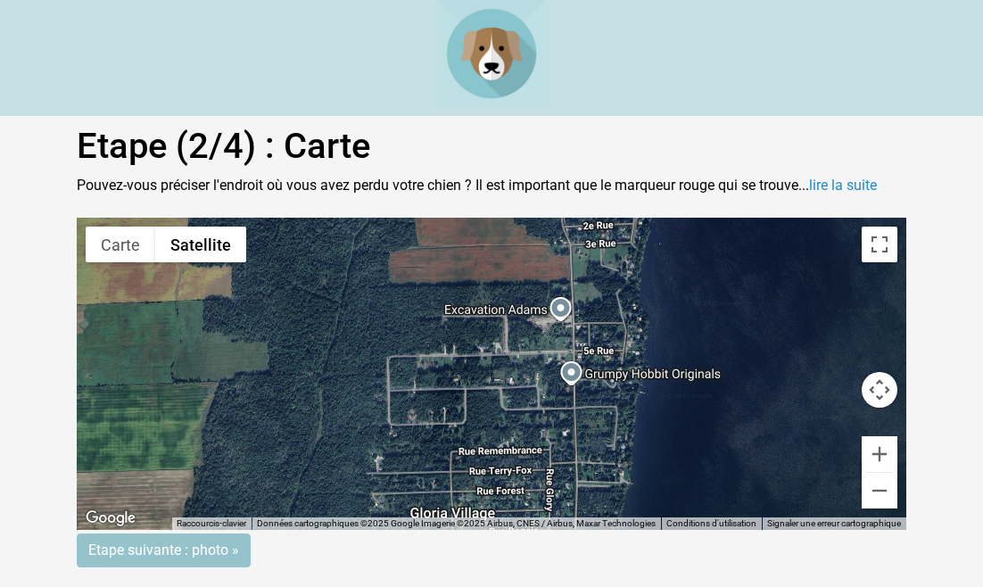
drag, startPoint x: 419, startPoint y: 425, endPoint x: 417, endPoint y: 349, distance: 76.8
click at [417, 349] on div "Pour activer le glissement du marqueur avec le clavier, appuyez sur Alt+Entrée.…" at bounding box center [491, 374] width 829 height 312
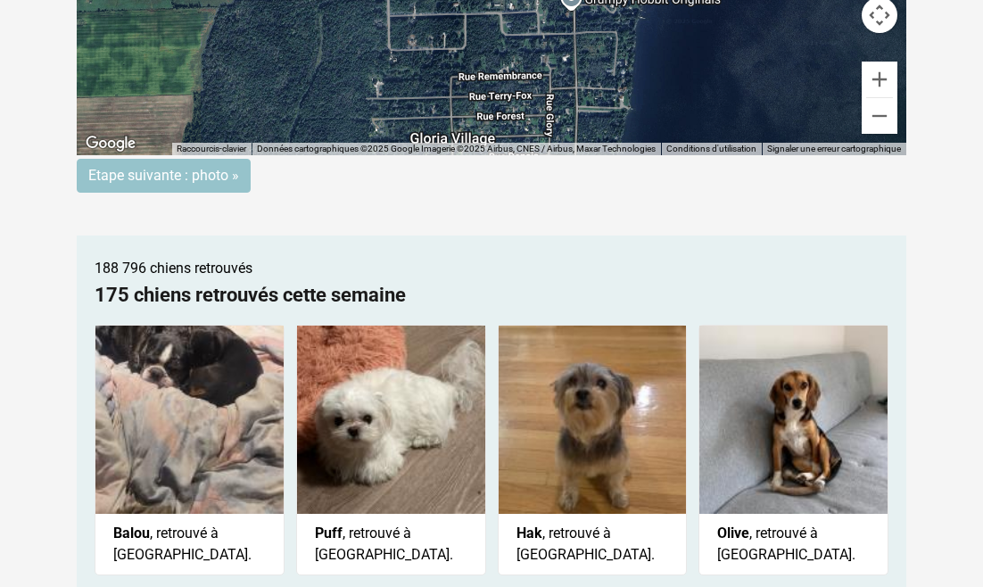
scroll to position [385, 0]
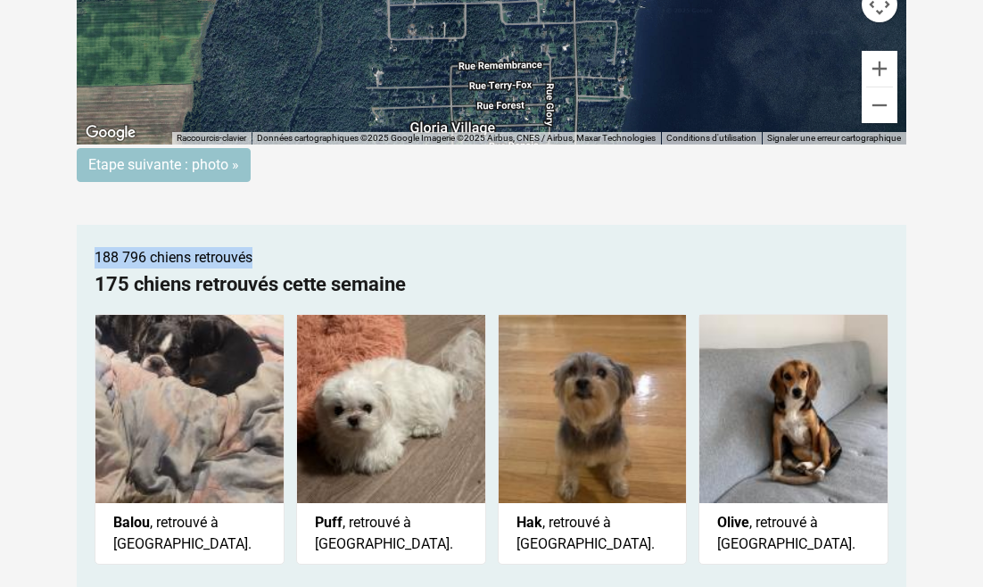
drag, startPoint x: 654, startPoint y: 264, endPoint x: 612, endPoint y: 208, distance: 70.1
click at [612, 208] on div "Etape (2/4) : Carte Pouvez-vous préciser l'endroit où vous avez perdu votre chi…" at bounding box center [491, 163] width 856 height 847
click at [658, 227] on div "188 796 chiens retrouvés 175 chiens retrouvés cette semaine Balou , retrouvé à …" at bounding box center [491, 406] width 829 height 362
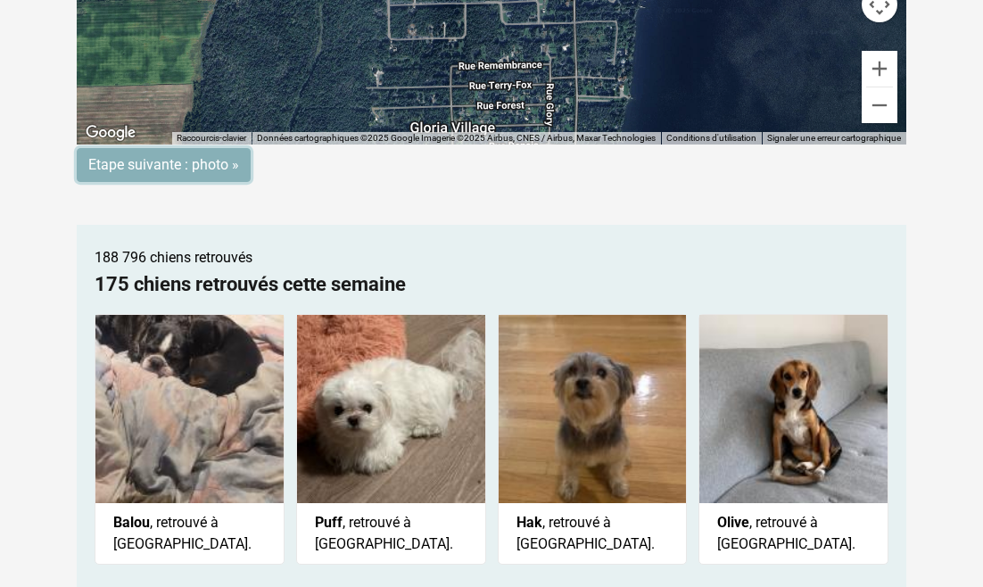
click at [205, 168] on input "Etape suivante : photo »" at bounding box center [164, 165] width 174 height 34
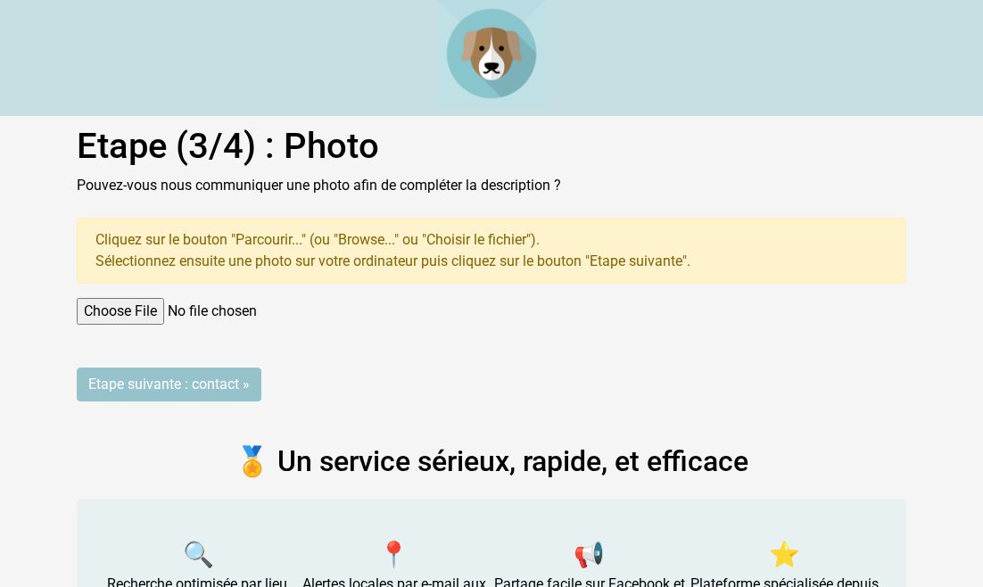
click at [150, 309] on input "file" at bounding box center [491, 311] width 829 height 27
type input "C:\fakepath\IMG_7435.jpeg"
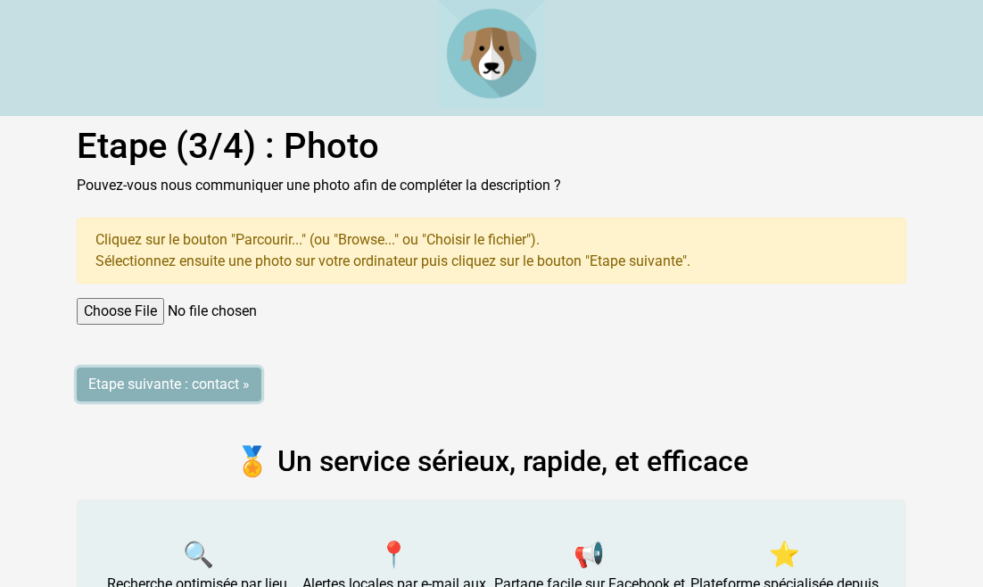
click at [171, 385] on input "Etape suivante : contact »" at bounding box center [169, 384] width 185 height 34
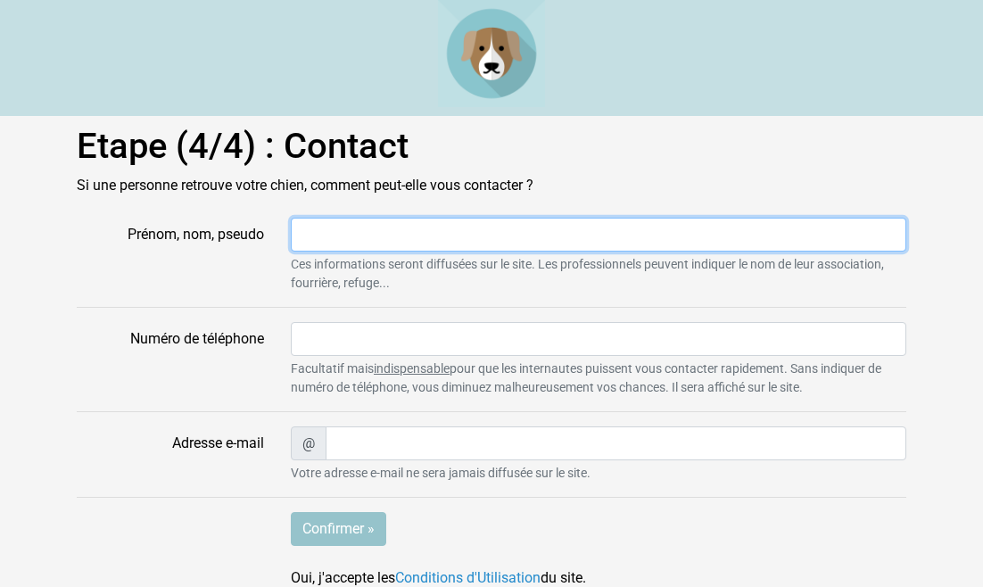
click at [307, 234] on input "Prénom, nom, pseudo" at bounding box center [598, 235] width 615 height 34
type input "France Cadieux"
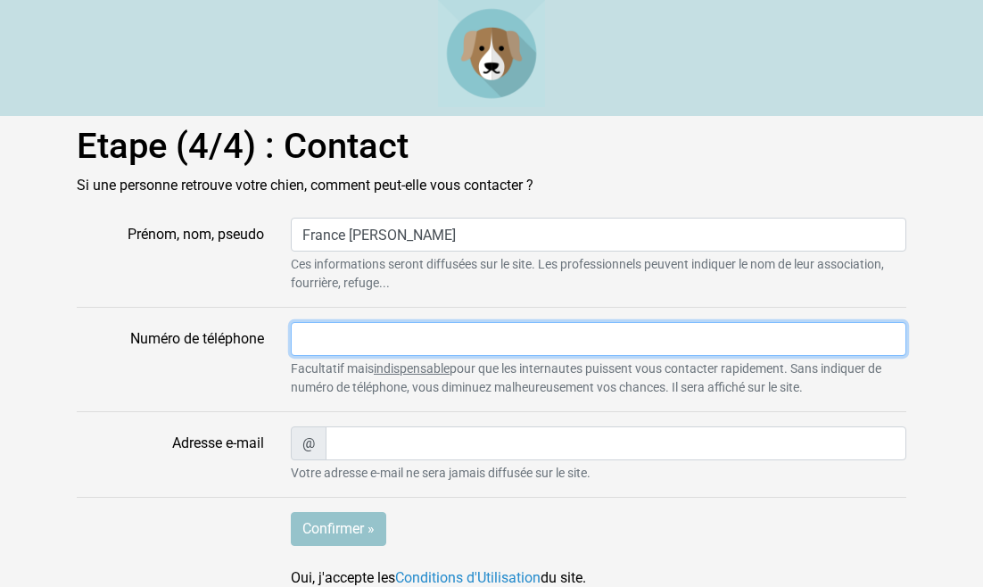
click at [304, 334] on input "Numéro de téléphone" at bounding box center [598, 339] width 615 height 34
type input "5149190075"
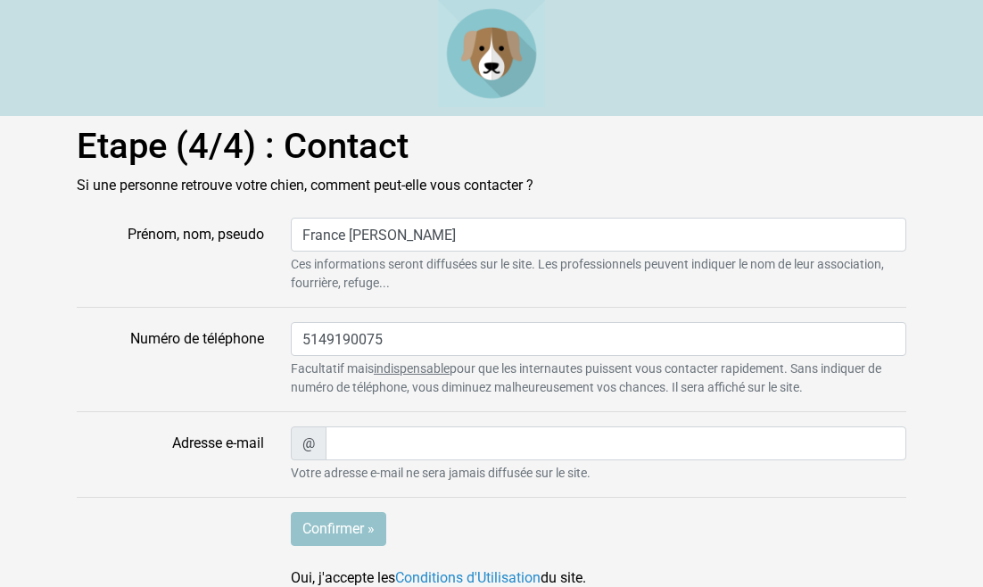
type input "francecadieuxtournage@gmail.com"
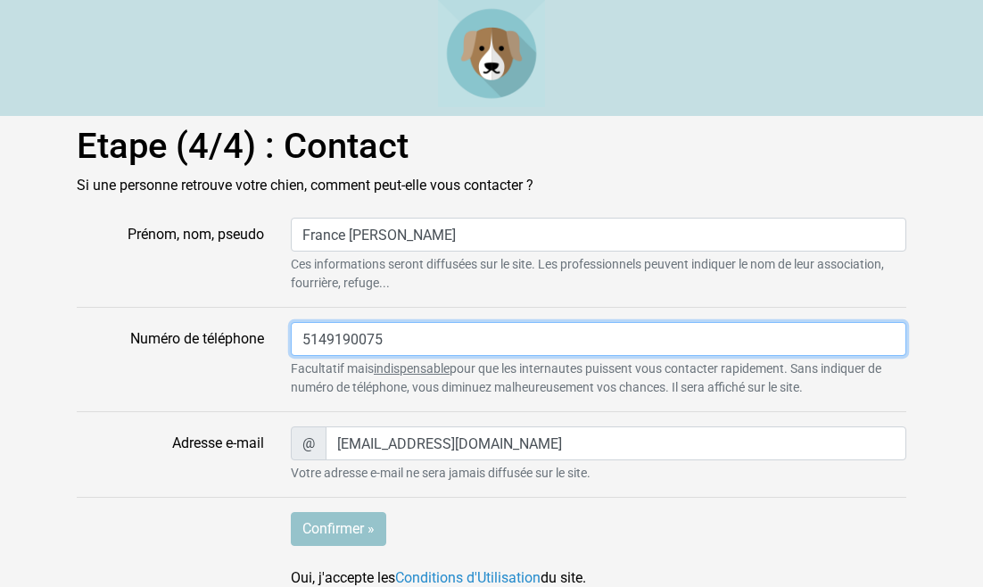
click at [326, 340] on input "5149190075" at bounding box center [598, 339] width 615 height 34
click at [355, 339] on input "514-9190075" at bounding box center [598, 339] width 615 height 34
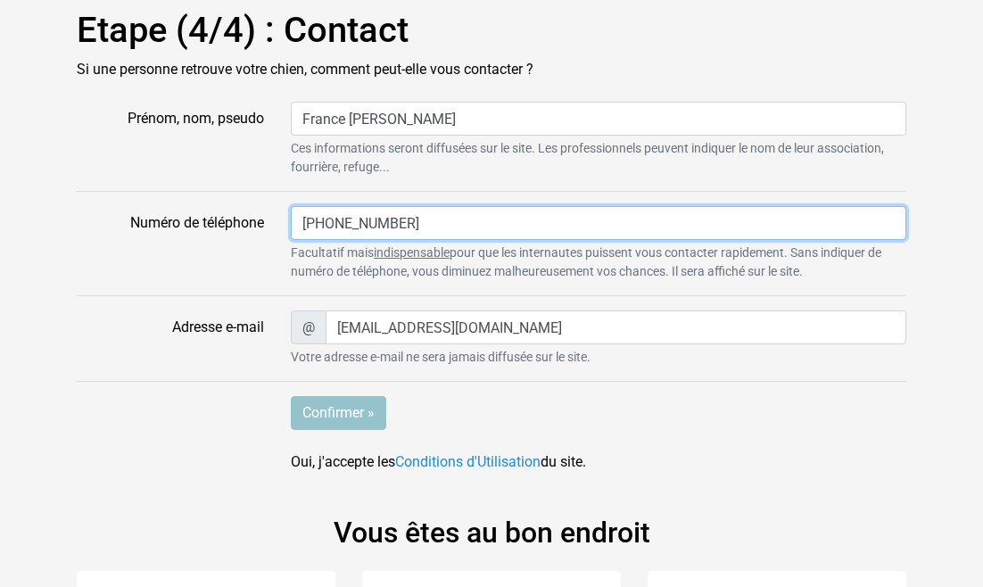
scroll to position [119, 0]
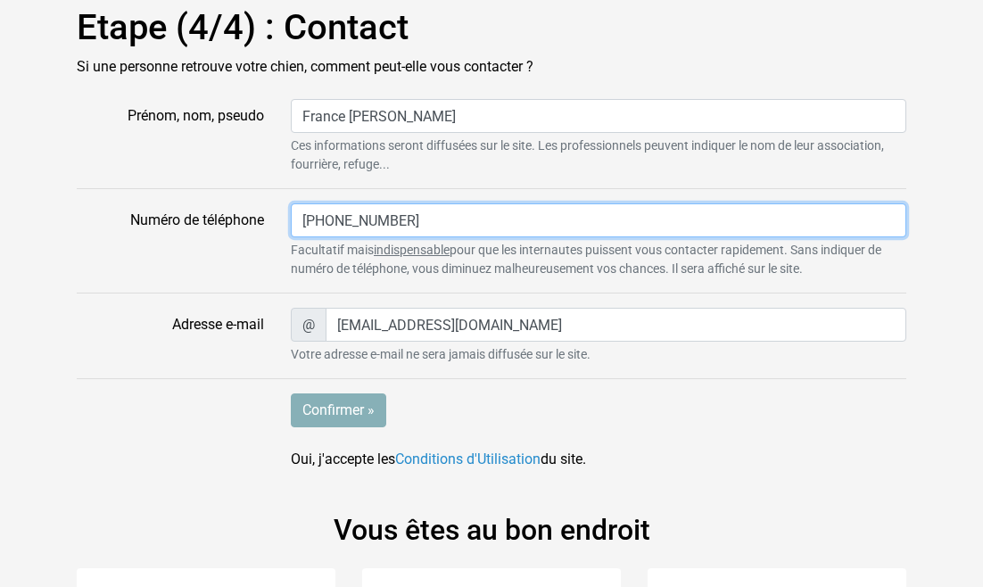
type input "514-919-0075"
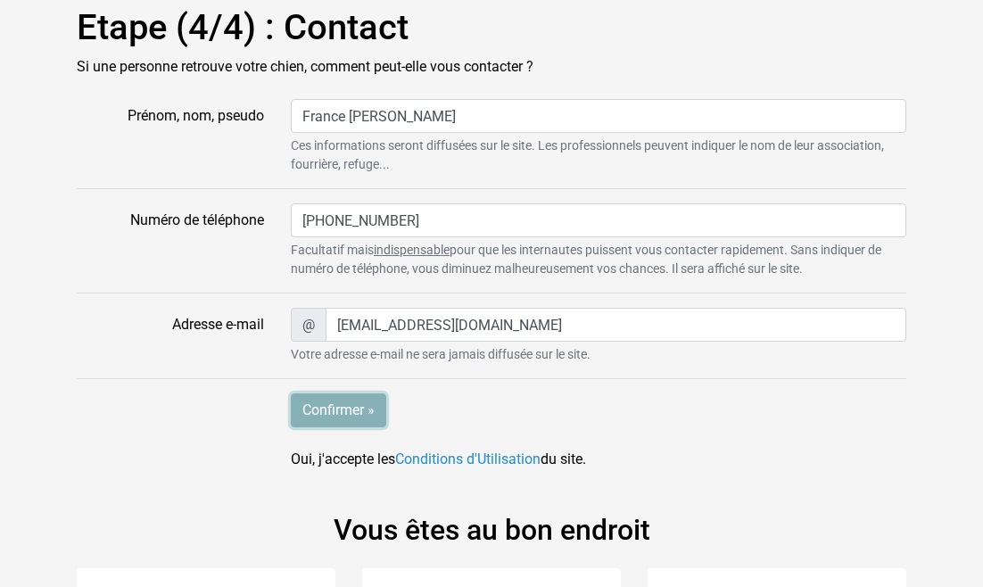
click at [337, 410] on input "Confirmer »" at bounding box center [338, 410] width 95 height 34
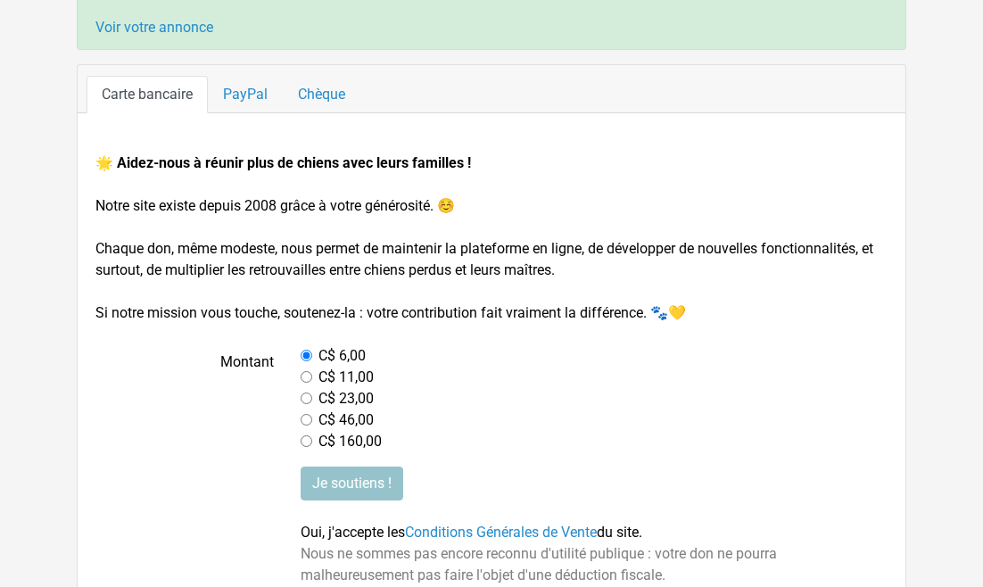
scroll to position [161, 0]
click at [348, 481] on input "Je soutiens !" at bounding box center [352, 484] width 103 height 34
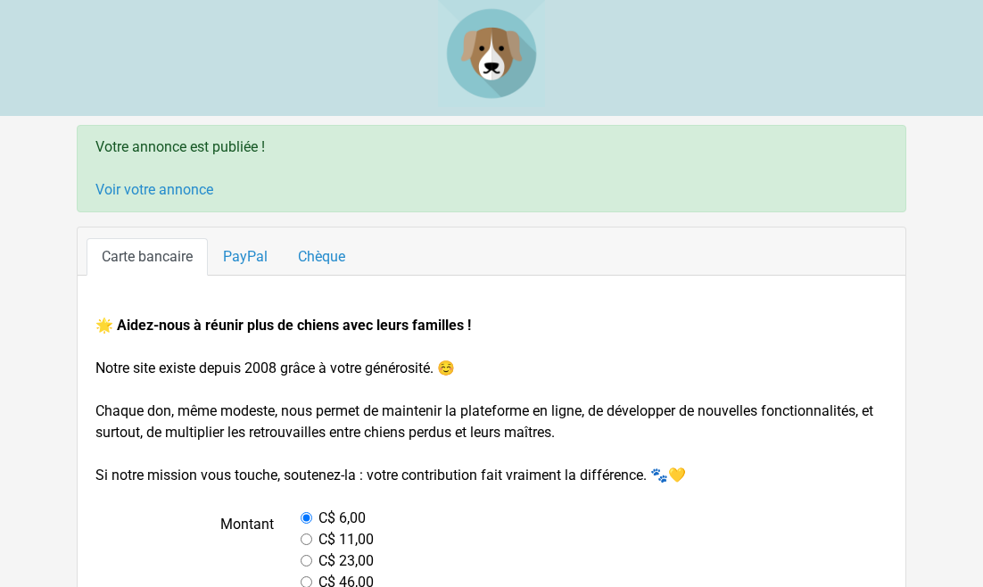
scroll to position [161, 0]
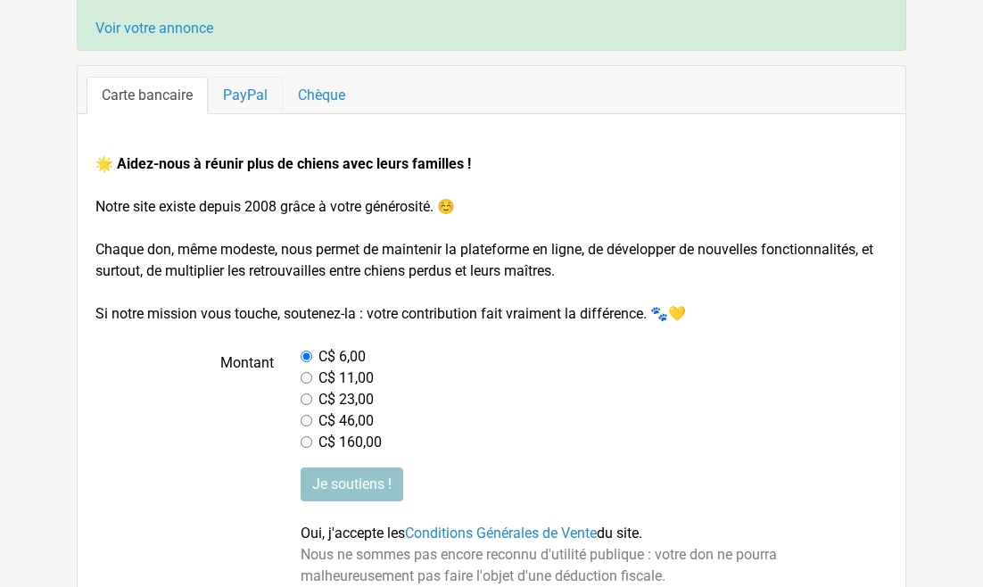
click at [248, 92] on link "PayPal" at bounding box center [245, 95] width 75 height 37
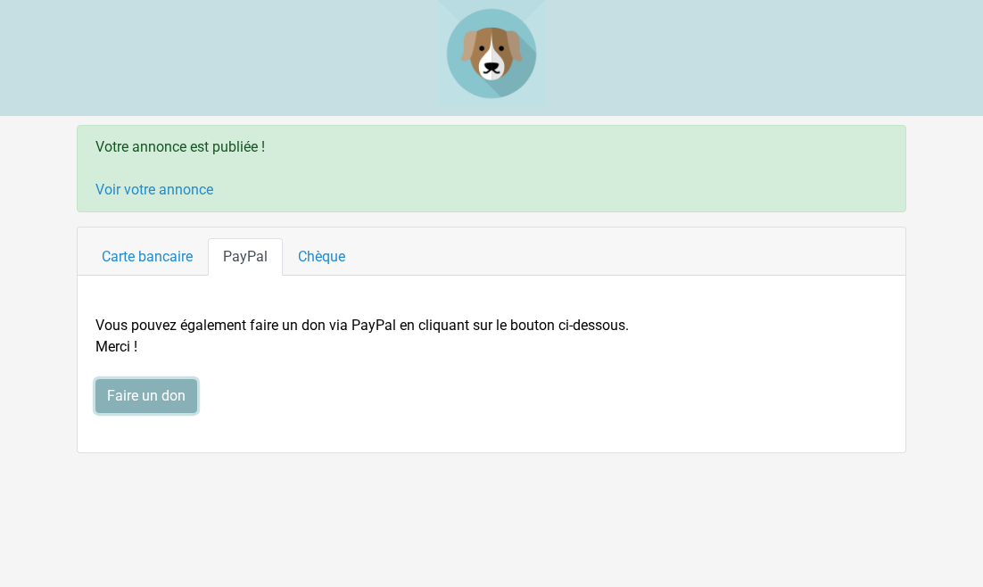
click at [145, 392] on input "Faire un don" at bounding box center [146, 396] width 102 height 34
